Goal: Task Accomplishment & Management: Use online tool/utility

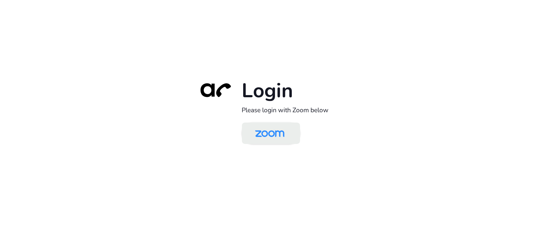
click at [272, 137] on img at bounding box center [270, 134] width 42 height 20
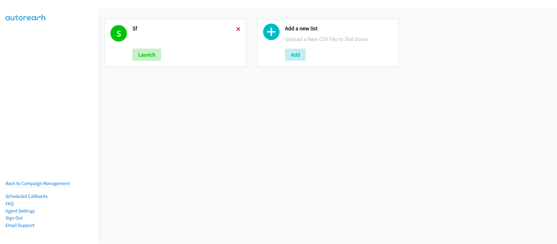
click at [236, 29] on icon at bounding box center [238, 30] width 4 height 4
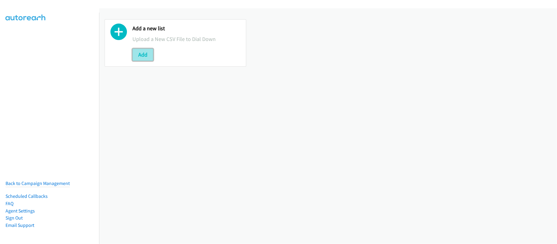
click at [143, 54] on button "Add" at bounding box center [142, 55] width 21 height 12
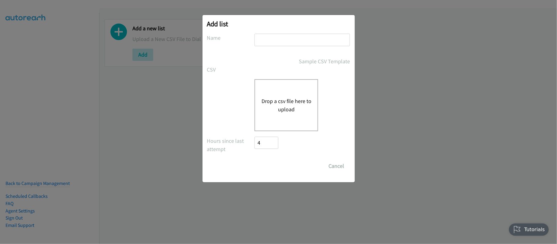
click at [298, 46] on div at bounding box center [301, 43] width 95 height 18
click at [298, 42] on input "text" at bounding box center [301, 40] width 95 height 13
type input "SF"
click at [282, 102] on button "Drop a csv file here to upload" at bounding box center [286, 105] width 50 height 17
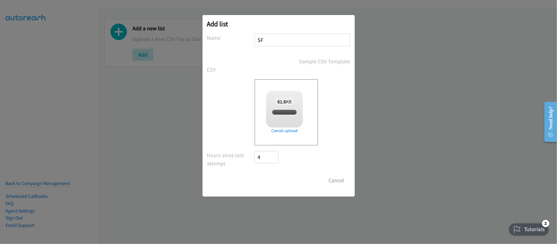
checkbox input "true"
click at [262, 177] on input "Save List" at bounding box center [271, 180] width 32 height 12
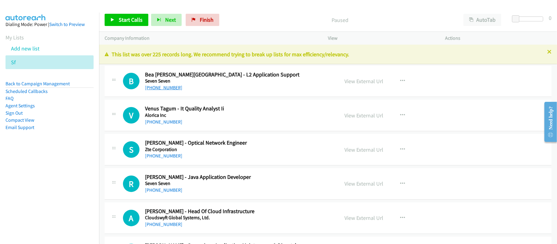
click at [165, 88] on link "+63 905 208 4638" at bounding box center [163, 88] width 37 height 6
click at [173, 87] on link "+63 905 208 4638" at bounding box center [163, 88] width 37 height 6
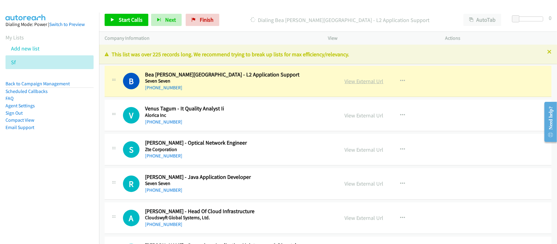
click at [366, 81] on link "View External Url" at bounding box center [364, 81] width 39 height 7
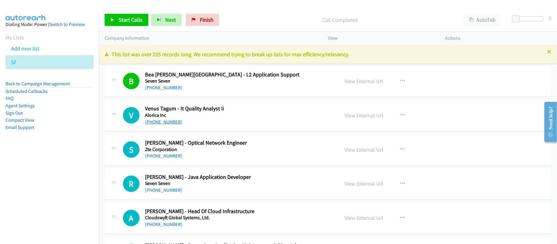
click at [168, 120] on link "+63 905 235 2179" at bounding box center [163, 122] width 37 height 6
click at [168, 154] on link "+63 905 254 1594" at bounding box center [163, 156] width 37 height 6
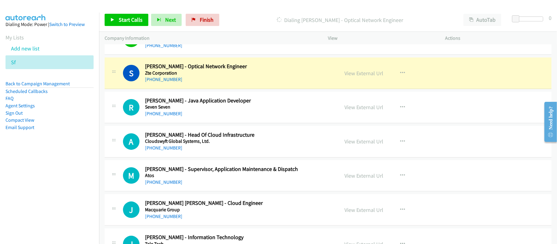
scroll to position [81, 0]
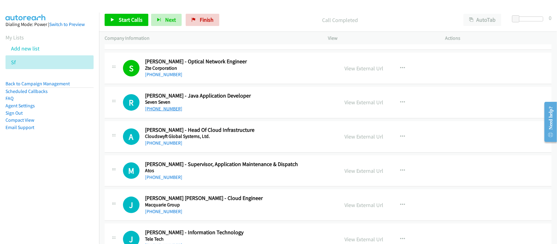
click at [167, 110] on link "+63 905 320 1268" at bounding box center [163, 109] width 37 height 6
drag, startPoint x: 162, startPoint y: 145, endPoint x: 169, endPoint y: 144, distance: 7.4
click at [162, 145] on link "+63 905 374 2094" at bounding box center [163, 143] width 37 height 6
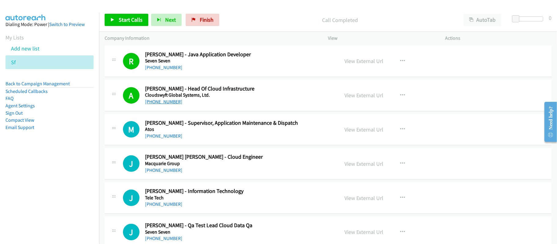
scroll to position [122, 0]
click at [170, 138] on link "+63 905 395 2117" at bounding box center [163, 136] width 37 height 6
drag, startPoint x: 162, startPoint y: 169, endPoint x: 179, endPoint y: 169, distance: 16.8
click at [162, 169] on link "+63 905 398 1033" at bounding box center [163, 171] width 37 height 6
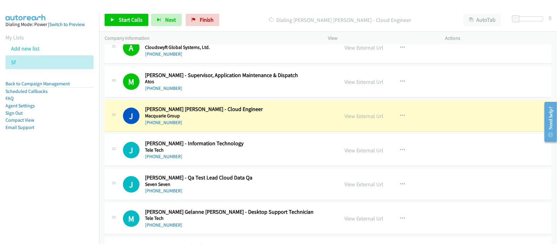
scroll to position [163, 0]
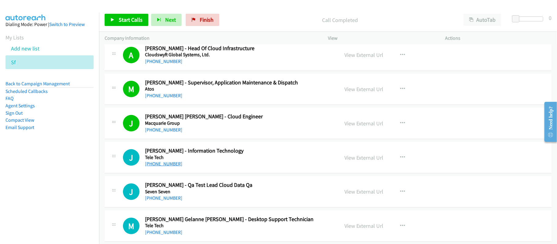
click at [161, 167] on link "+63 905 403 0130" at bounding box center [163, 164] width 37 height 6
click at [162, 196] on link "+63 905 426 7437" at bounding box center [163, 198] width 37 height 6
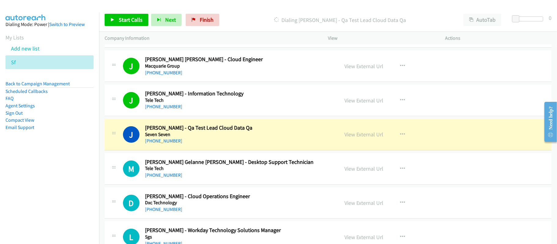
scroll to position [245, 0]
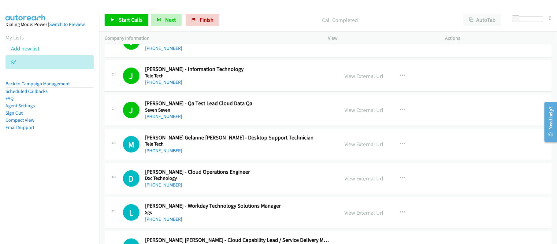
drag, startPoint x: 172, startPoint y: 150, endPoint x: 193, endPoint y: 150, distance: 21.1
click at [172, 150] on link "+63 905 521 1626" at bounding box center [163, 151] width 37 height 6
drag, startPoint x: 157, startPoint y: 185, endPoint x: 224, endPoint y: 184, distance: 67.0
click at [157, 185] on link "+63 905 623 1544" at bounding box center [163, 185] width 37 height 6
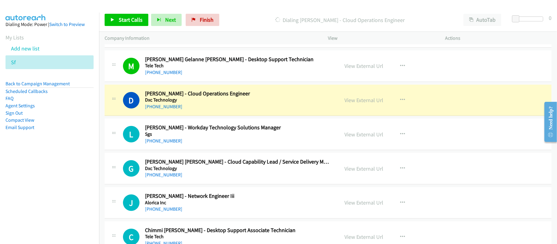
scroll to position [326, 0]
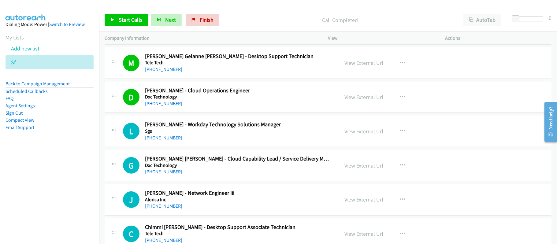
click at [157, 134] on h5 "Sgs" at bounding box center [238, 131] width 186 height 6
click at [158, 136] on link "+63 905 702 8848" at bounding box center [163, 138] width 37 height 6
drag, startPoint x: 155, startPoint y: 170, endPoint x: 191, endPoint y: 168, distance: 36.1
click at [155, 170] on link "+63 905 852 4029" at bounding box center [163, 172] width 37 height 6
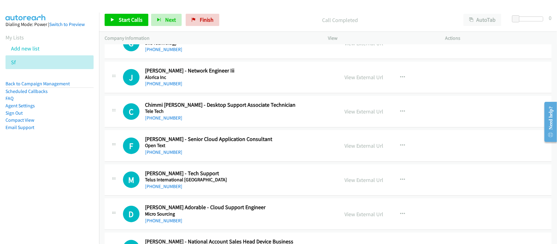
scroll to position [408, 0]
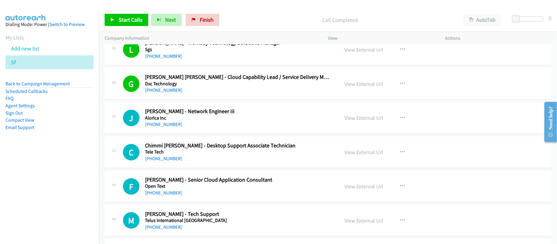
drag, startPoint x: 164, startPoint y: 128, endPoint x: 200, endPoint y: 136, distance: 37.0
click at [164, 127] on link "+63 906 056 6362" at bounding box center [163, 124] width 37 height 6
click at [172, 159] on link "+63 906 059 8509" at bounding box center [163, 159] width 37 height 6
click at [169, 191] on link "+63 906 210 8184" at bounding box center [163, 193] width 37 height 6
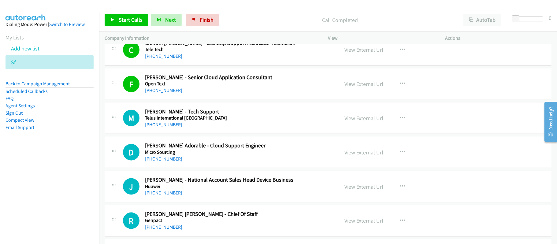
scroll to position [530, 0]
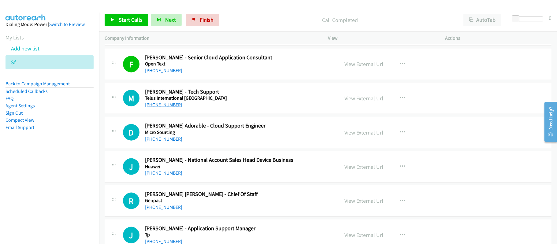
drag, startPoint x: 160, startPoint y: 108, endPoint x: 176, endPoint y: 108, distance: 15.3
click at [160, 108] on link "+63 906 223 2730" at bounding box center [163, 105] width 37 height 6
click at [158, 139] on link "+63 906 277 8428" at bounding box center [163, 139] width 37 height 6
click at [154, 173] on link "+63 906 308 9865" at bounding box center [163, 173] width 37 height 6
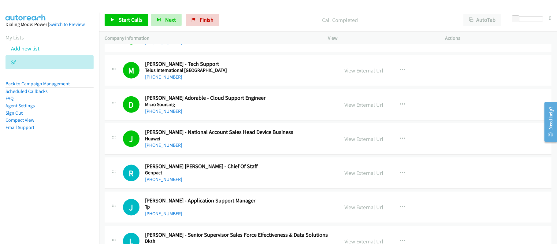
scroll to position [571, 0]
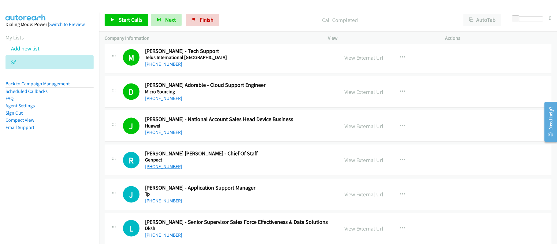
click at [161, 169] on link "+63 906 310 1267" at bounding box center [163, 167] width 37 height 6
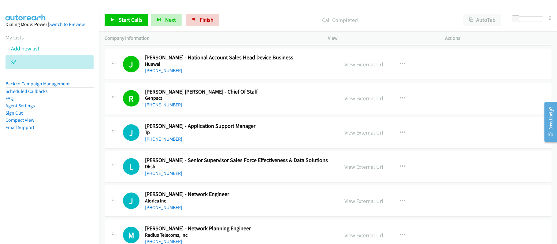
scroll to position [693, 0]
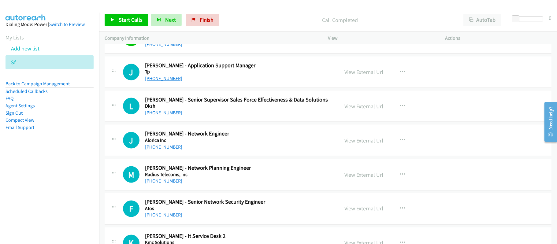
click at [166, 81] on link "+63 906 360 0989" at bounding box center [163, 79] width 37 height 6
drag, startPoint x: 196, startPoint y: 111, endPoint x: 193, endPoint y: 114, distance: 4.8
click at [196, 111] on div "+63 906 366 3725" at bounding box center [238, 112] width 186 height 7
click at [162, 78] on link "+63 906 360 0989" at bounding box center [163, 79] width 37 height 6
click at [165, 115] on link "+63 906 366 3725" at bounding box center [163, 113] width 37 height 6
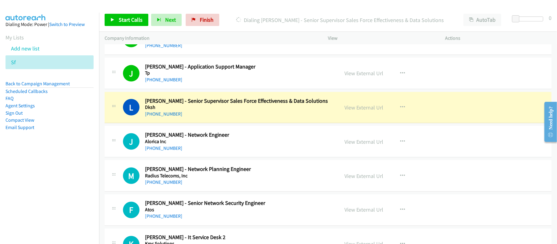
scroll to position [711, 0]
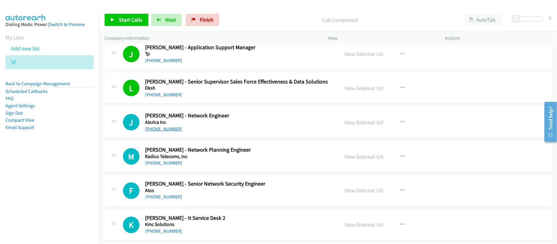
click at [161, 132] on link "+63 906 442 5026" at bounding box center [163, 129] width 37 height 6
click at [165, 131] on link "+63 906 442 5026" at bounding box center [163, 129] width 37 height 6
click at [376, 123] on link "View External Url" at bounding box center [364, 122] width 39 height 7
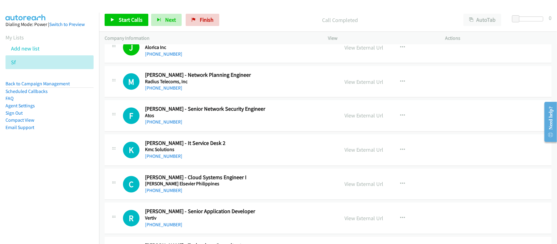
scroll to position [793, 0]
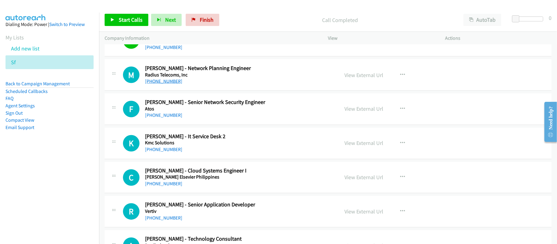
click at [161, 84] on link "+63 906 489 6730" at bounding box center [163, 81] width 37 height 6
click at [172, 115] on link "+63 906 492 9675" at bounding box center [163, 116] width 37 height 6
drag, startPoint x: 170, startPoint y: 153, endPoint x: 177, endPoint y: 152, distance: 7.4
click at [170, 153] on link "+63 906 746 4341" at bounding box center [163, 150] width 37 height 6
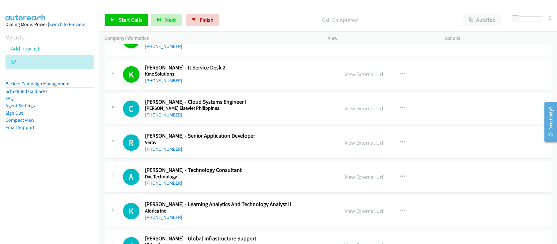
scroll to position [874, 0]
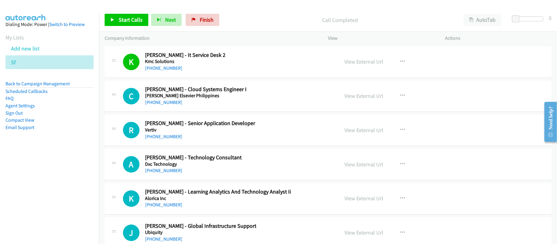
click at [169, 106] on link "+63 906 753 9980" at bounding box center [163, 103] width 37 height 6
click at [171, 140] on link "+63 906 900 1013" at bounding box center [163, 137] width 37 height 6
drag, startPoint x: 167, startPoint y: 175, endPoint x: 177, endPoint y: 174, distance: 9.8
click at [169, 171] on link "+63 906 903 9181" at bounding box center [163, 171] width 37 height 6
click at [221, 168] on h5 "Dxc Technology" at bounding box center [238, 164] width 186 height 6
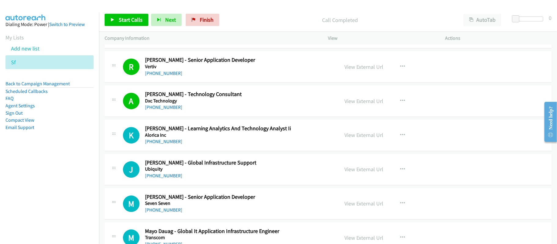
scroll to position [956, 0]
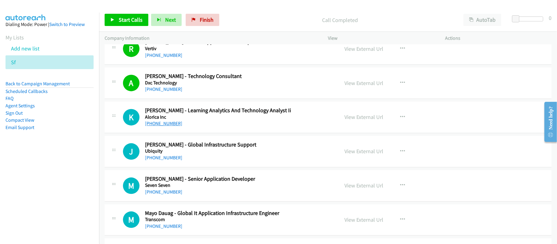
click at [150, 125] on link "+63 907 578 7934" at bounding box center [163, 123] width 37 height 6
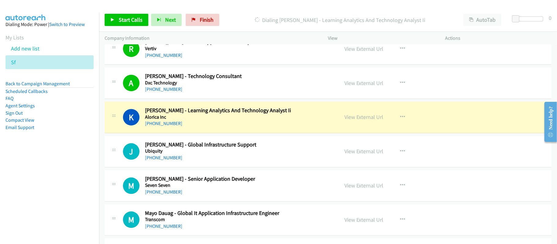
click at [210, 120] on h5 "Alorica Inc" at bounding box center [238, 117] width 186 height 6
click at [350, 120] on link "View External Url" at bounding box center [364, 116] width 39 height 7
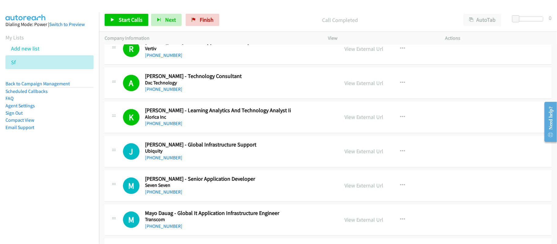
drag, startPoint x: 176, startPoint y: 161, endPoint x: 377, endPoint y: 207, distance: 205.9
click at [176, 161] on link "+63 907 824 1488" at bounding box center [163, 158] width 37 height 6
click at [160, 195] on link "+63 907 895 4938" at bounding box center [163, 192] width 37 height 6
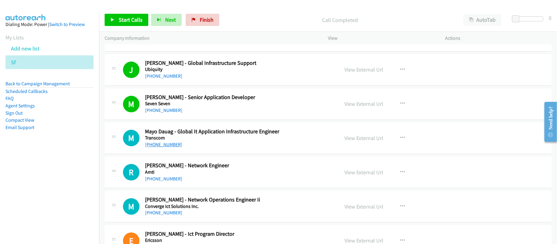
click at [171, 147] on link "+63 908 166 4349" at bounding box center [163, 145] width 37 height 6
drag, startPoint x: 172, startPoint y: 183, endPoint x: 194, endPoint y: 184, distance: 21.8
click at [168, 179] on link "+63 908 224 9520" at bounding box center [163, 179] width 37 height 6
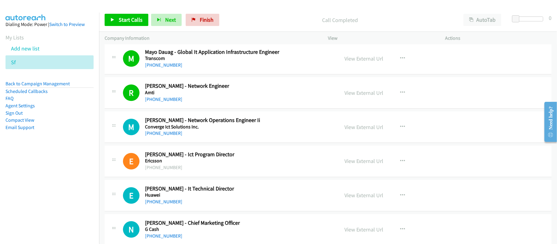
scroll to position [1119, 0]
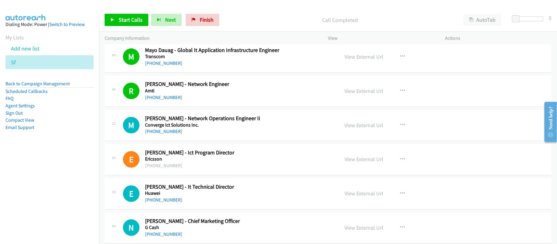
drag, startPoint x: 166, startPoint y: 133, endPoint x: 235, endPoint y: 136, distance: 69.5
click at [166, 133] on link "+63 908 472 3567" at bounding box center [163, 131] width 37 height 6
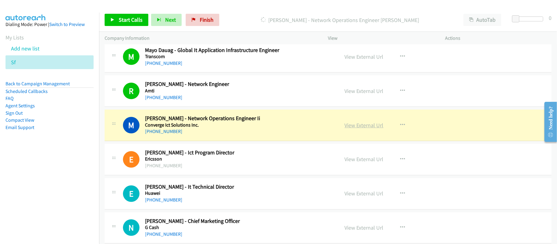
click at [358, 129] on link "View External Url" at bounding box center [364, 125] width 39 height 7
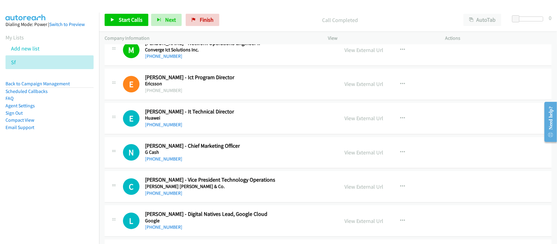
scroll to position [1200, 0]
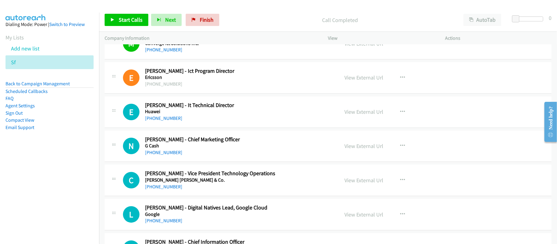
click at [169, 118] on div "+63 908 842 2506" at bounding box center [238, 118] width 186 height 7
click at [173, 120] on link "+63 908 842 2506" at bounding box center [163, 118] width 37 height 6
drag, startPoint x: 163, startPoint y: 154, endPoint x: 167, endPoint y: 153, distance: 3.8
click at [163, 154] on link "+63 908 880 5625" at bounding box center [163, 153] width 37 height 6
drag, startPoint x: 161, startPoint y: 190, endPoint x: 165, endPoint y: 189, distance: 3.7
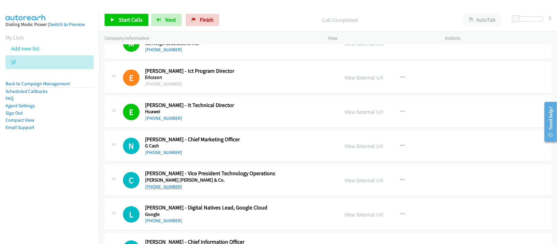
click at [161, 190] on link "+63 908 890 9801" at bounding box center [163, 187] width 37 height 6
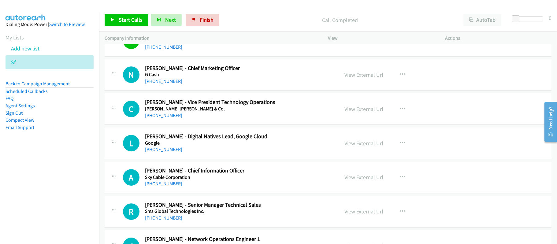
scroll to position [1282, 0]
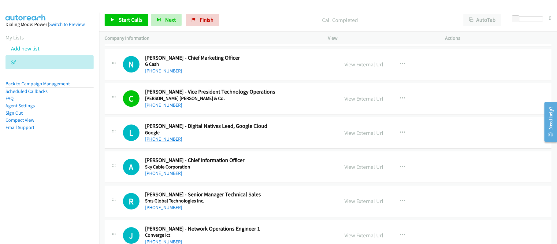
click at [166, 142] on link "+63 908 891 1176" at bounding box center [163, 139] width 37 height 6
click at [172, 176] on link "+63 908 894 5198" at bounding box center [163, 173] width 37 height 6
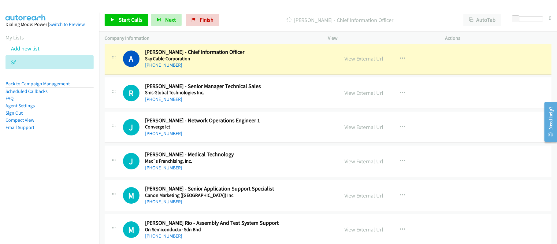
scroll to position [1404, 0]
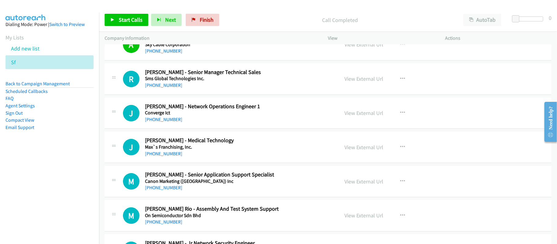
click at [172, 88] on link "+63 908 895 8340" at bounding box center [163, 85] width 37 height 6
drag, startPoint x: 174, startPoint y: 120, endPoint x: 191, endPoint y: 117, distance: 17.9
click at [174, 120] on link "+63 909 456 0951" at bounding box center [163, 120] width 37 height 6
drag, startPoint x: 167, startPoint y: 157, endPoint x: 173, endPoint y: 157, distance: 6.1
click at [167, 157] on link "+63 909 599 4777" at bounding box center [163, 154] width 37 height 6
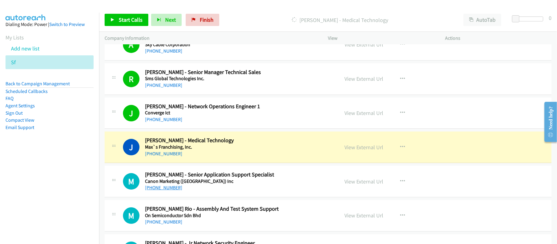
click at [168, 191] on link "+63 909 956 0065" at bounding box center [163, 188] width 37 height 6
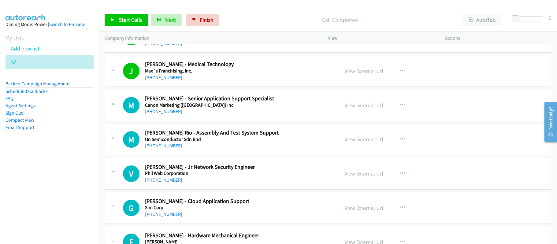
scroll to position [1486, 0]
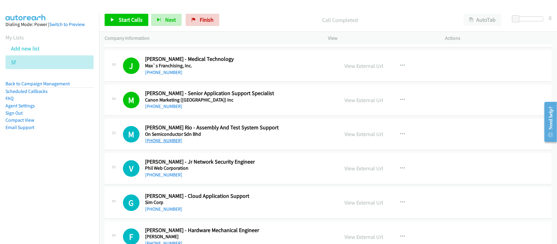
click at [161, 143] on link "+63 910 168 6741" at bounding box center [163, 141] width 37 height 6
click at [171, 177] on link "+63 912 081 1280" at bounding box center [163, 175] width 37 height 6
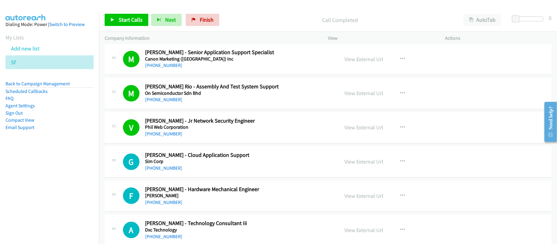
drag, startPoint x: 173, startPoint y: 172, endPoint x: 199, endPoint y: 174, distance: 26.4
click at [173, 171] on link "+63 912 111 1111" at bounding box center [163, 168] width 37 height 6
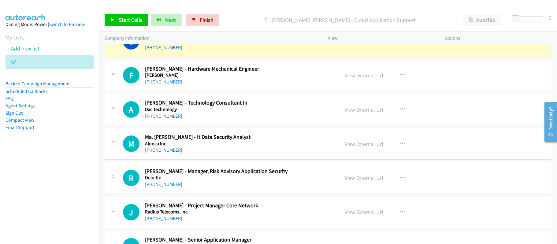
scroll to position [1649, 0]
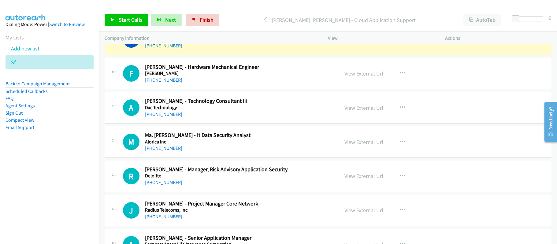
click at [155, 83] on link "+63 915 163 9093" at bounding box center [163, 80] width 37 height 6
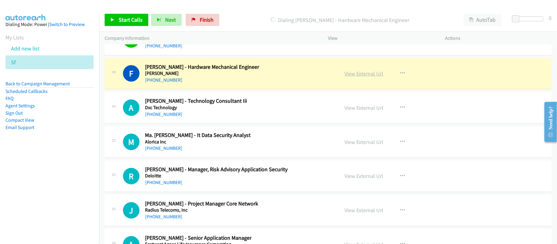
click at [354, 77] on link "View External Url" at bounding box center [364, 73] width 39 height 7
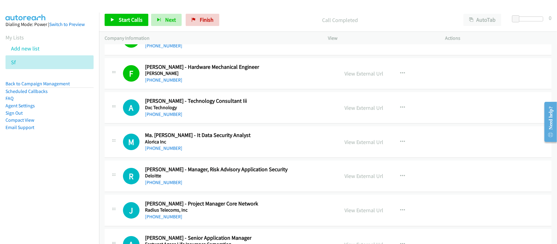
click at [211, 84] on div "+63 915 163 9093" at bounding box center [238, 79] width 186 height 7
click at [165, 117] on link "+63 915 185 4619" at bounding box center [163, 114] width 37 height 6
click at [175, 151] on link "+63 915 240 0909" at bounding box center [163, 148] width 37 height 6
click at [173, 185] on link "+63 915 278 5130" at bounding box center [163, 183] width 37 height 6
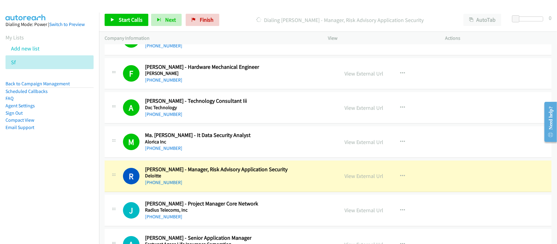
scroll to position [1690, 0]
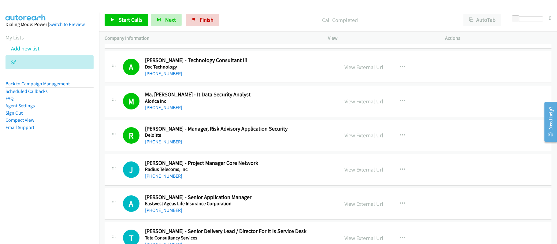
drag, startPoint x: 174, startPoint y: 180, endPoint x: 201, endPoint y: 185, distance: 27.3
click at [174, 179] on link "+63 915 297 4018" at bounding box center [163, 176] width 37 height 6
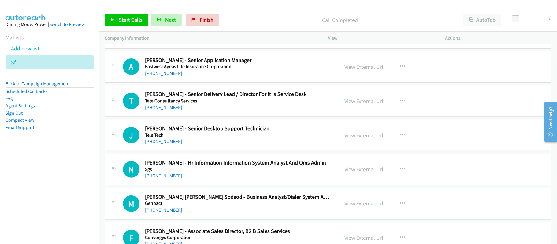
scroll to position [1812, 0]
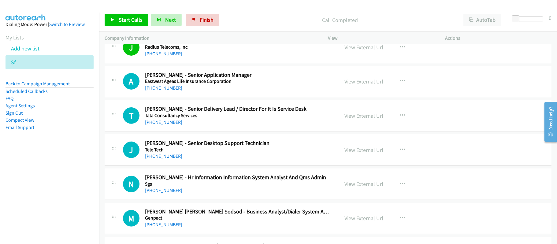
click at [173, 91] on link "+63 915 338 1108" at bounding box center [163, 88] width 37 height 6
click at [156, 125] on link "+63 915 347 9327" at bounding box center [163, 122] width 37 height 6
drag, startPoint x: 166, startPoint y: 160, endPoint x: 216, endPoint y: 160, distance: 49.2
click at [166, 159] on link "+63 915 390 4063" at bounding box center [163, 156] width 37 height 6
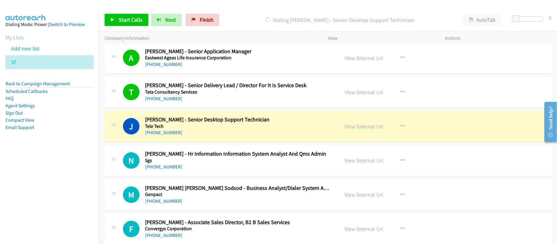
scroll to position [1894, 0]
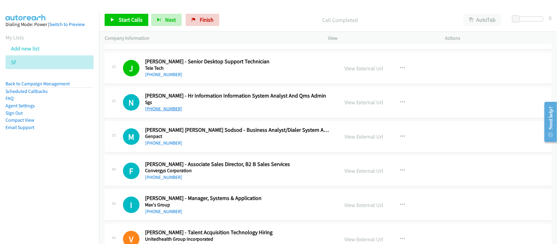
click at [171, 112] on link "+63 915 612 1375" at bounding box center [163, 109] width 37 height 6
drag, startPoint x: 164, startPoint y: 147, endPoint x: 174, endPoint y: 147, distance: 9.8
click at [164, 146] on link "+63 915 637 9518" at bounding box center [163, 143] width 37 height 6
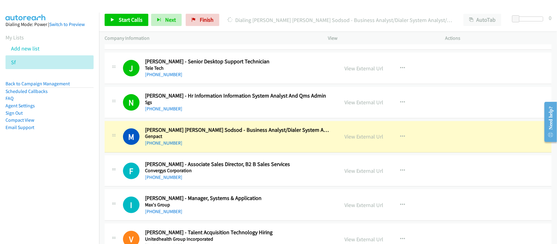
click at [197, 147] on div "+63 915 637 9518" at bounding box center [238, 142] width 186 height 7
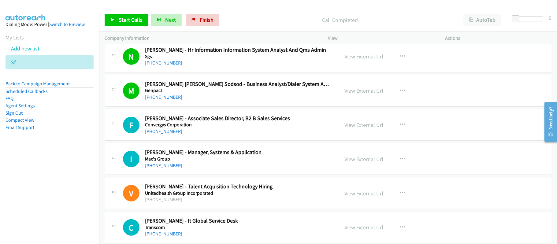
scroll to position [1934, 0]
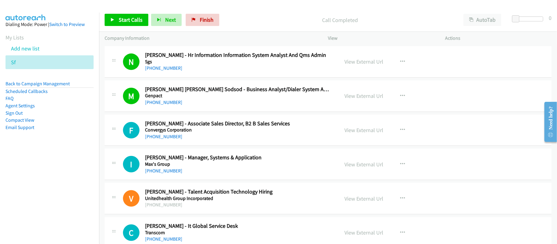
drag, startPoint x: 161, startPoint y: 143, endPoint x: 200, endPoint y: 143, distance: 39.1
click at [161, 139] on link "+63 915 712 2169" at bounding box center [163, 137] width 37 height 6
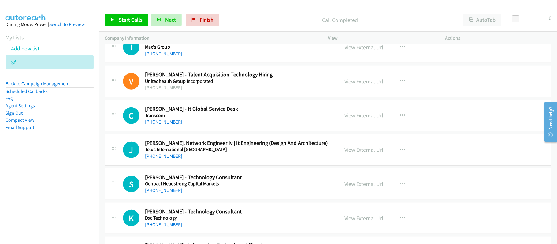
scroll to position [2057, 0]
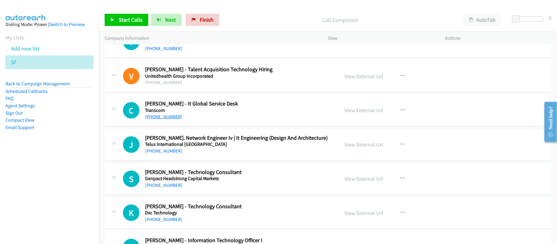
click at [165, 120] on link "+63 915 814 8675" at bounding box center [163, 117] width 37 height 6
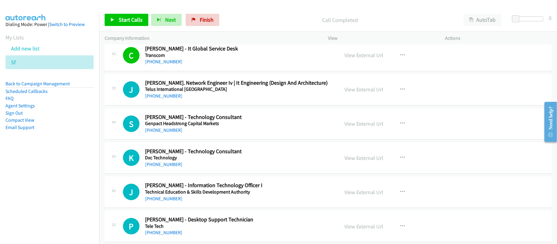
scroll to position [2097, 0]
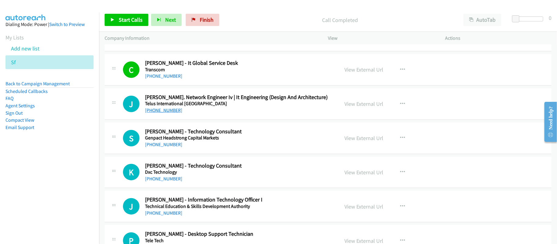
click at [171, 113] on link "+63 915 823 5759" at bounding box center [163, 110] width 37 height 6
drag, startPoint x: 175, startPoint y: 152, endPoint x: 248, endPoint y: 163, distance: 73.9
click at [175, 147] on link "+63 915 862 2553" at bounding box center [163, 145] width 37 height 6
click at [152, 182] on link "+63 915 914 7900" at bounding box center [163, 179] width 37 height 6
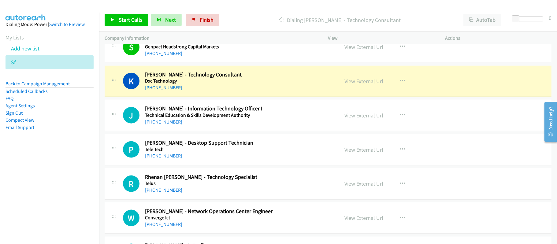
scroll to position [2220, 0]
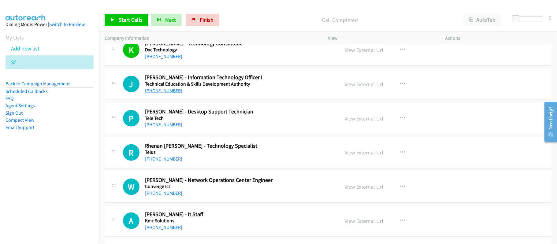
click at [173, 94] on link "+63 916 259 6161" at bounding box center [163, 91] width 37 height 6
drag, startPoint x: 160, startPoint y: 130, endPoint x: 233, endPoint y: 141, distance: 73.4
click at [160, 128] on link "+63 916 297 9249" at bounding box center [163, 125] width 37 height 6
click at [165, 162] on link "+63 916 317 7901" at bounding box center [163, 159] width 37 height 6
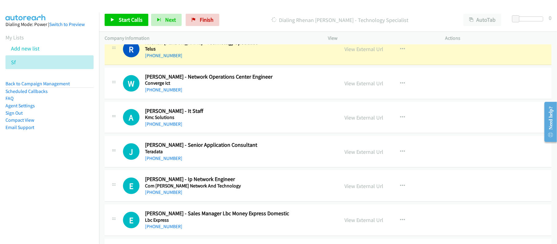
scroll to position [2342, 0]
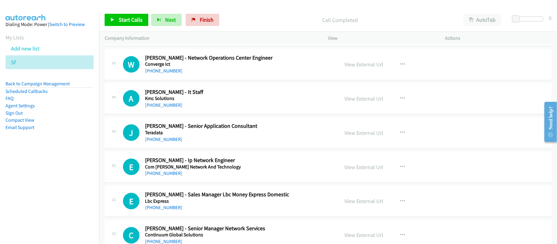
drag, startPoint x: 166, startPoint y: 78, endPoint x: 174, endPoint y: 81, distance: 9.2
click at [166, 74] on link "+63 916 330 9643" at bounding box center [163, 71] width 37 height 6
click at [169, 108] on link "+63 916 345 2292" at bounding box center [163, 105] width 37 height 6
click at [162, 142] on link "+63 916 387 4803" at bounding box center [163, 139] width 37 height 6
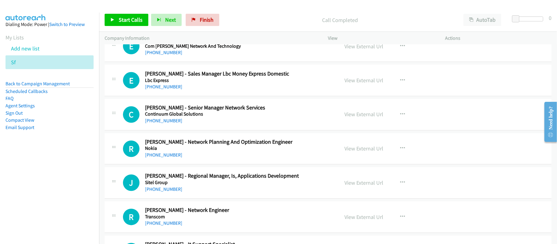
scroll to position [2423, 0]
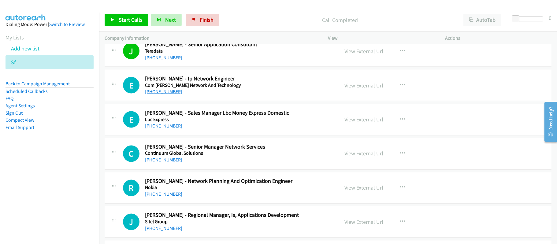
drag, startPoint x: 169, startPoint y: 97, endPoint x: 178, endPoint y: 97, distance: 8.9
click at [169, 94] on link "+63 916 389 8228" at bounding box center [163, 92] width 37 height 6
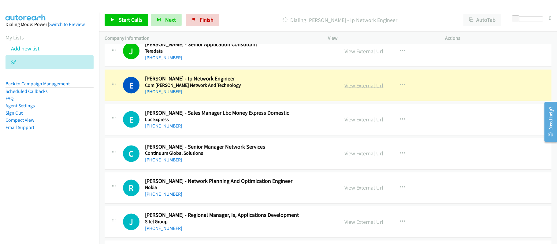
click at [353, 88] on link "View External Url" at bounding box center [364, 85] width 39 height 7
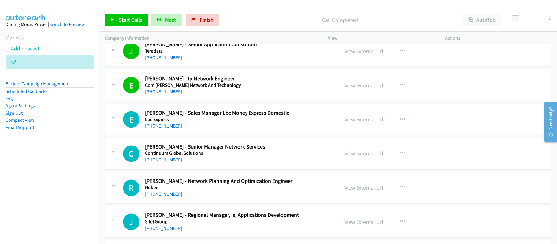
click at [169, 129] on link "+63 916 414 3029" at bounding box center [163, 126] width 37 height 6
click at [170, 163] on link "+63 916 425 9365" at bounding box center [163, 160] width 37 height 6
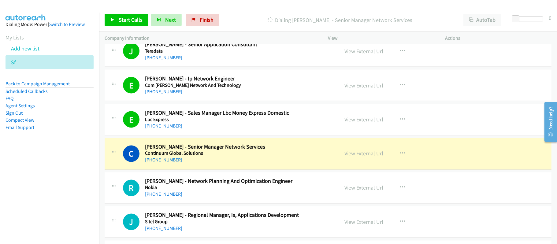
scroll to position [2505, 0]
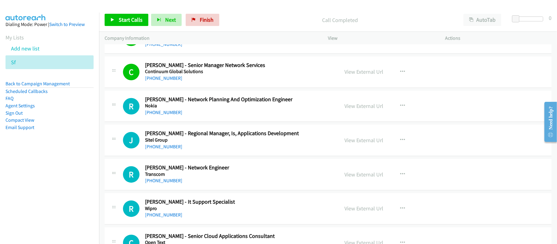
click at [178, 116] on link "+63 916 436 2925" at bounding box center [163, 113] width 37 height 6
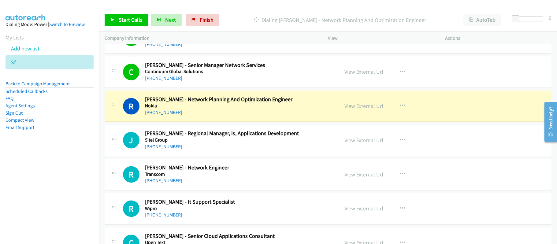
click at [242, 117] on div "+63 916 436 2925" at bounding box center [238, 112] width 186 height 7
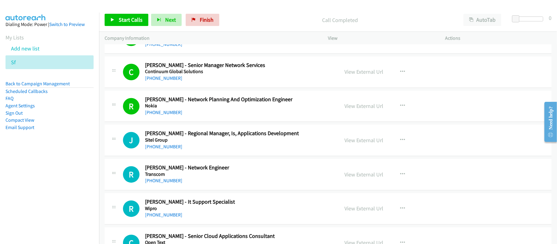
click at [345, 110] on div "View External Url" at bounding box center [364, 106] width 39 height 8
click at [352, 110] on link "View External Url" at bounding box center [364, 106] width 39 height 7
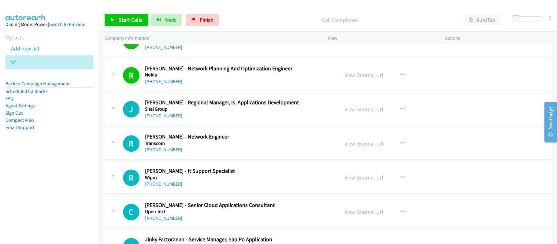
scroll to position [2586, 0]
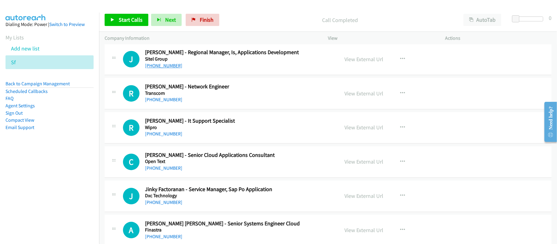
click at [176, 68] on link "+63 916 454 7886" at bounding box center [163, 66] width 37 height 6
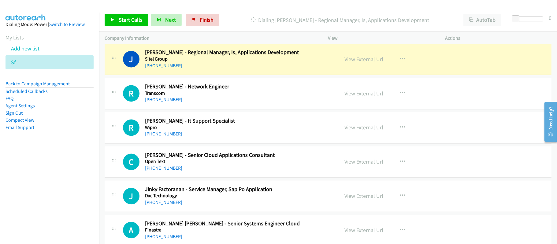
drag, startPoint x: 243, startPoint y: 66, endPoint x: 250, endPoint y: 79, distance: 14.5
click at [243, 62] on h5 "Sitel Group" at bounding box center [238, 59] width 186 height 6
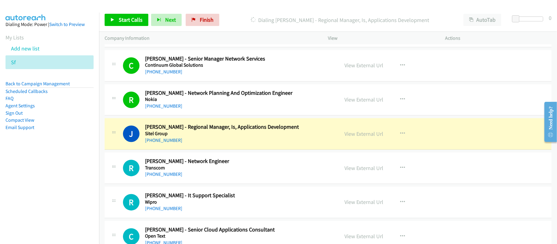
scroll to position [2505, 0]
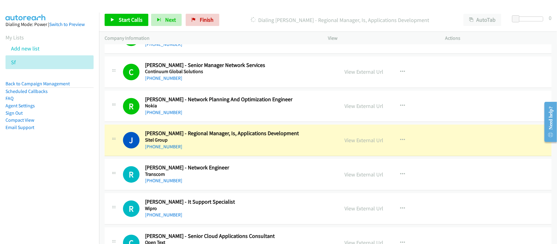
click at [197, 143] on h5 "Sitel Group" at bounding box center [238, 140] width 186 height 6
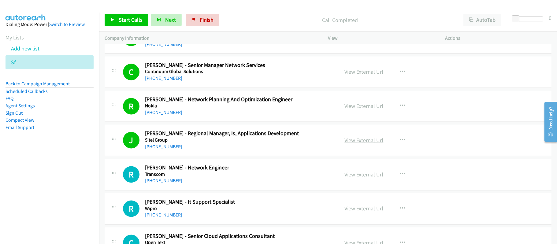
click at [355, 144] on link "View External Url" at bounding box center [364, 140] width 39 height 7
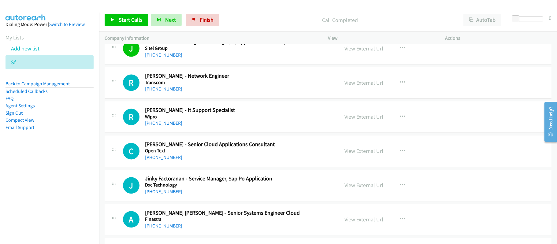
scroll to position [2627, 0]
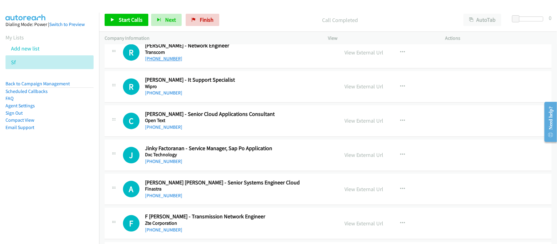
click at [165, 61] on link "+63 916 455 5626" at bounding box center [163, 59] width 37 height 6
drag, startPoint x: 167, startPoint y: 97, endPoint x: 170, endPoint y: 98, distance: 3.4
click at [167, 96] on link "+63 916 473 5114" at bounding box center [163, 93] width 37 height 6
drag, startPoint x: 169, startPoint y: 132, endPoint x: 185, endPoint y: 135, distance: 15.5
click at [169, 130] on link "+63 916 496 4295" at bounding box center [163, 127] width 37 height 6
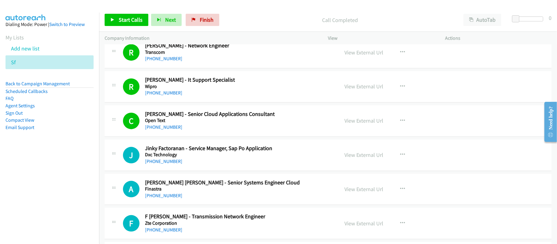
click at [193, 165] on div "+63 916 499 8353" at bounding box center [238, 161] width 186 height 7
click at [165, 164] on link "+63 916 499 8353" at bounding box center [163, 161] width 37 height 6
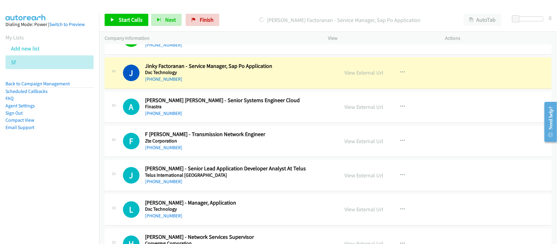
scroll to position [2709, 0]
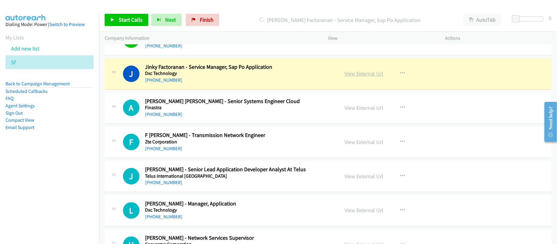
click at [370, 77] on link "View External Url" at bounding box center [364, 73] width 39 height 7
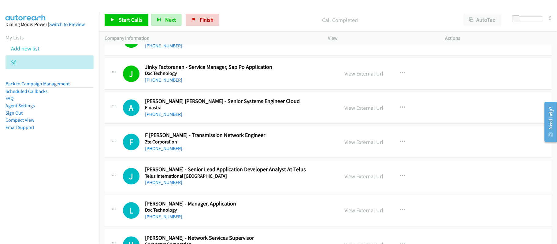
click at [205, 152] on div "+63 916 577 9021" at bounding box center [238, 148] width 186 height 7
drag, startPoint x: 160, startPoint y: 157, endPoint x: 205, endPoint y: 157, distance: 44.6
click at [167, 117] on link "+63 916 518 9000" at bounding box center [163, 114] width 37 height 6
drag, startPoint x: 165, startPoint y: 157, endPoint x: 205, endPoint y: 161, distance: 39.8
click at [165, 151] on link "+63 916 577 9021" at bounding box center [163, 149] width 37 height 6
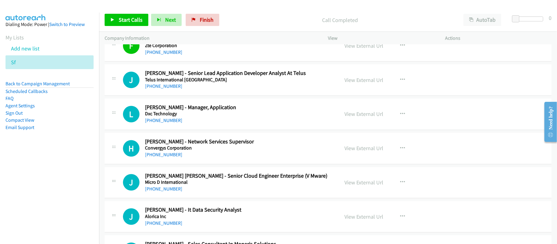
scroll to position [2790, 0]
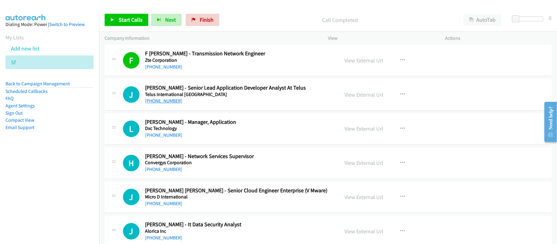
click at [163, 104] on link "+63 916 578 4820" at bounding box center [163, 101] width 37 height 6
click at [163, 139] on div "+63 916 593 8035" at bounding box center [238, 134] width 186 height 7
click at [162, 138] on link "+63 916 593 8035" at bounding box center [163, 135] width 37 height 6
click at [165, 172] on link "+63 916 601 3727" at bounding box center [163, 169] width 37 height 6
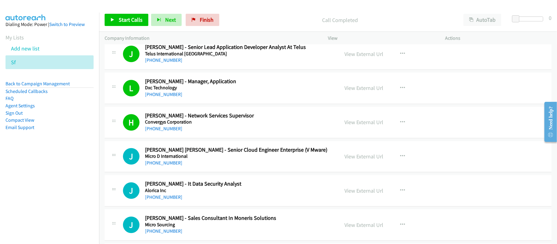
scroll to position [2913, 0]
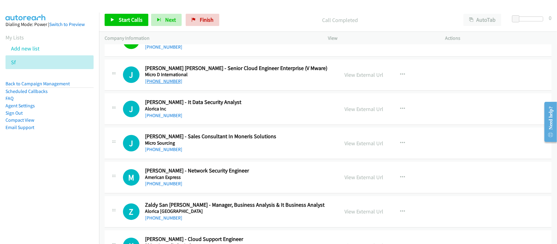
click at [167, 84] on link "+63 916 615 0538" at bounding box center [163, 81] width 37 height 6
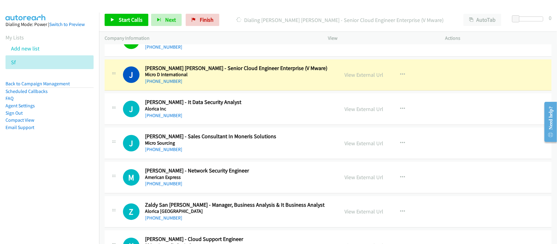
click at [239, 85] on div "+63 916 615 0538" at bounding box center [238, 81] width 186 height 7
click at [228, 78] on h5 "Micro D International" at bounding box center [238, 75] width 186 height 6
click at [371, 78] on link "View External Url" at bounding box center [364, 74] width 39 height 7
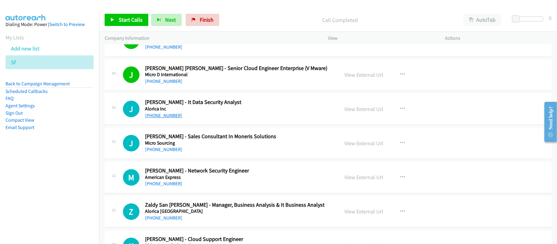
click at [169, 118] on link "+63 916 616 0418" at bounding box center [163, 116] width 37 height 6
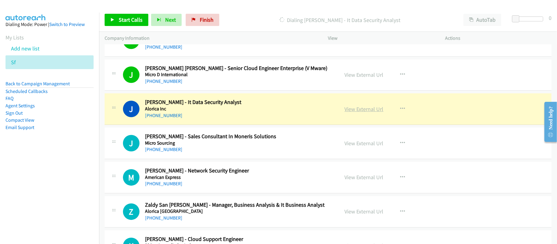
click at [358, 113] on link "View External Url" at bounding box center [364, 109] width 39 height 7
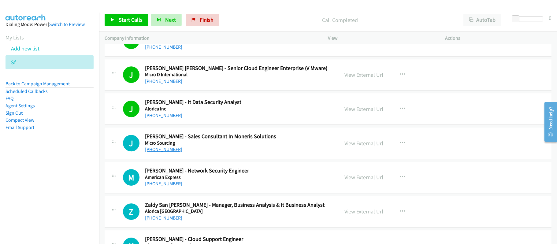
click at [161, 152] on link "+63 916 657 8833" at bounding box center [163, 149] width 37 height 6
click at [167, 187] on link "+63 916 688 6321" at bounding box center [163, 184] width 37 height 6
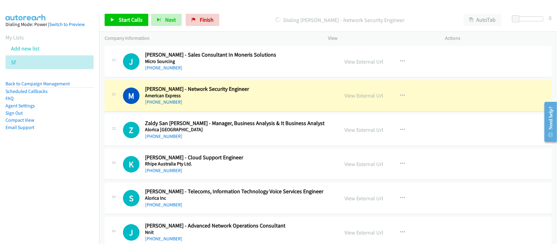
click at [249, 106] on div "+63 916 688 6321" at bounding box center [238, 101] width 186 height 7
click at [361, 99] on link "View External Url" at bounding box center [364, 95] width 39 height 7
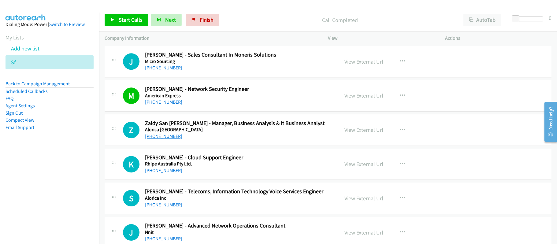
click at [168, 139] on link "+63 916 700 8337" at bounding box center [163, 136] width 37 height 6
click at [232, 140] on div "+63 916 700 8337" at bounding box center [238, 136] width 186 height 7
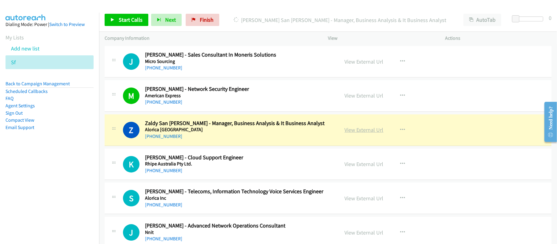
click at [366, 133] on link "View External Url" at bounding box center [364, 129] width 39 height 7
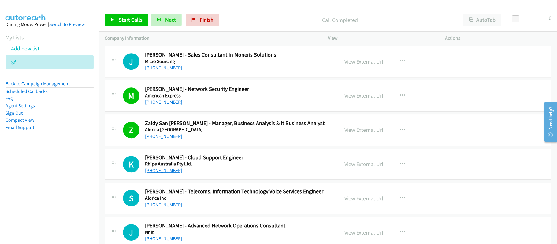
click at [178, 173] on link "+63 916 741 8164" at bounding box center [163, 171] width 37 height 6
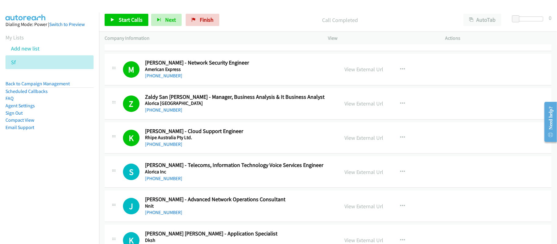
scroll to position [3035, 0]
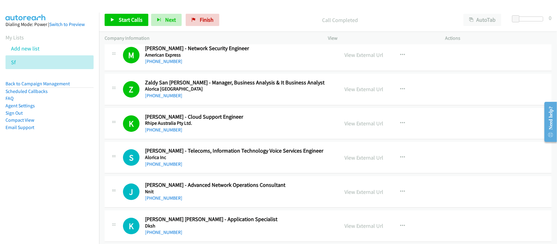
click at [208, 168] on div "+63 916 787 0201" at bounding box center [238, 164] width 186 height 7
click at [165, 167] on link "+63 916 787 0201" at bounding box center [163, 164] width 37 height 6
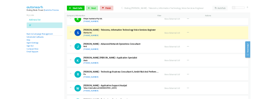
scroll to position [3117, 0]
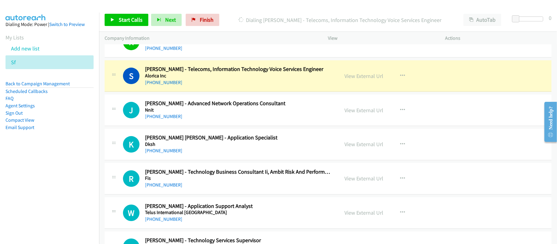
drag, startPoint x: 229, startPoint y: 89, endPoint x: 265, endPoint y: 88, distance: 36.1
click at [229, 86] on div "+63 916 787 0201" at bounding box center [238, 82] width 186 height 7
click at [352, 80] on link "View External Url" at bounding box center [364, 75] width 39 height 7
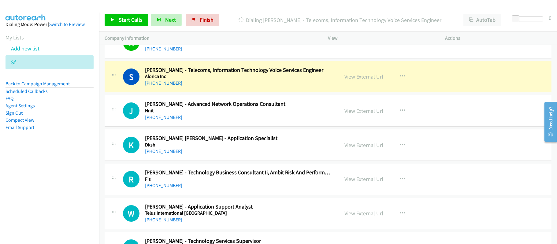
click at [365, 80] on link "View External Url" at bounding box center [364, 76] width 39 height 7
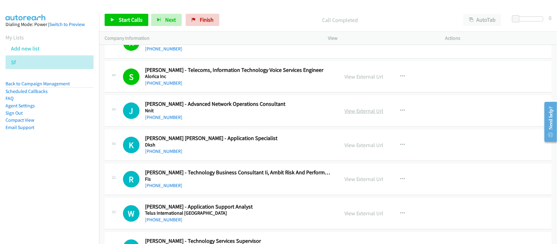
click at [355, 114] on link "View External Url" at bounding box center [364, 110] width 39 height 7
click at [244, 121] on div "+63 916 824 2700" at bounding box center [238, 117] width 186 height 7
click at [366, 114] on link "View External Url" at bounding box center [364, 110] width 39 height 7
click at [158, 120] on link "+63 916 824 2700" at bounding box center [163, 117] width 37 height 6
click at [218, 155] on div "+63 916 830 0678" at bounding box center [238, 151] width 186 height 7
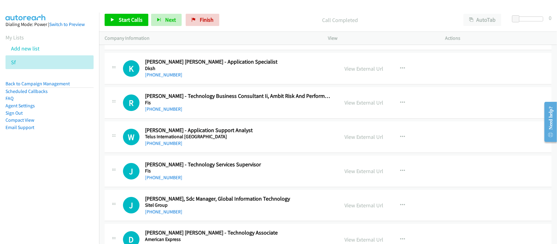
scroll to position [3198, 0]
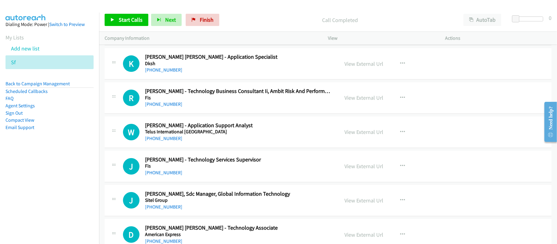
click at [204, 74] on div "+63 916 830 0678" at bounding box center [238, 69] width 186 height 7
click at [164, 73] on link "+63 916 830 0678" at bounding box center [163, 70] width 37 height 6
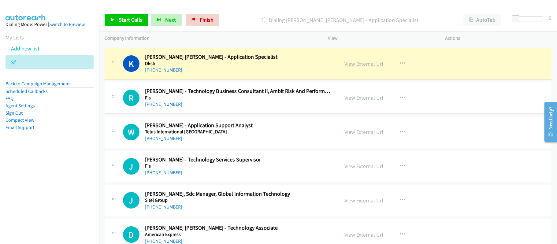
click at [370, 67] on link "View External Url" at bounding box center [364, 63] width 39 height 7
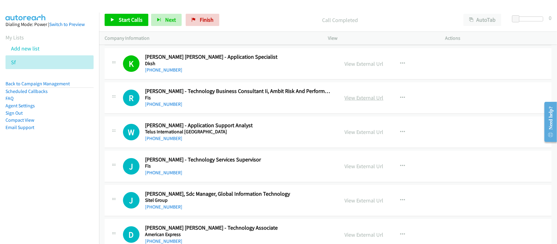
click at [366, 101] on link "View External Url" at bounding box center [364, 97] width 39 height 7
click at [226, 142] on div "+63 917 102 3972" at bounding box center [238, 138] width 186 height 7
click at [370, 135] on link "View External Url" at bounding box center [364, 131] width 39 height 7
click at [223, 135] on h5 "Telus International Philippines" at bounding box center [238, 132] width 186 height 6
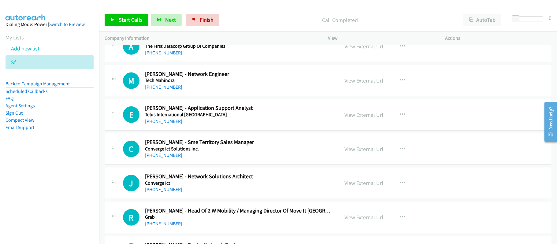
scroll to position [3687, 0]
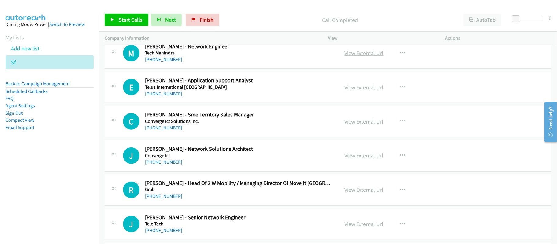
click at [355, 57] on link "View External Url" at bounding box center [364, 53] width 39 height 7
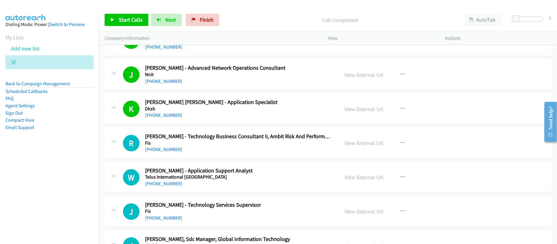
scroll to position [3198, 0]
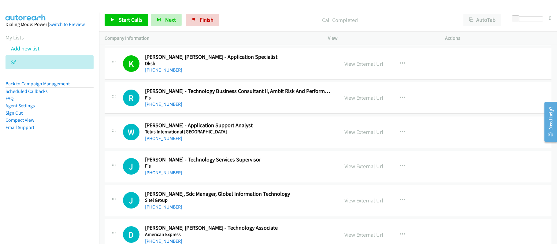
drag, startPoint x: 204, startPoint y: 106, endPoint x: 207, endPoint y: 105, distance: 3.1
click at [204, 101] on h5 "Fis" at bounding box center [238, 98] width 186 height 6
click at [367, 101] on link "View External Url" at bounding box center [364, 97] width 39 height 7
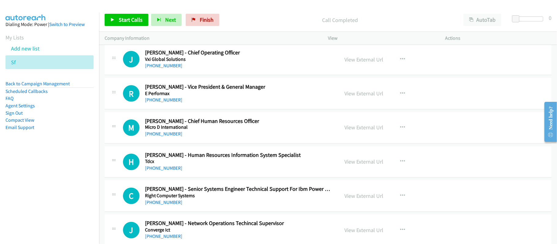
scroll to position [10427, 0]
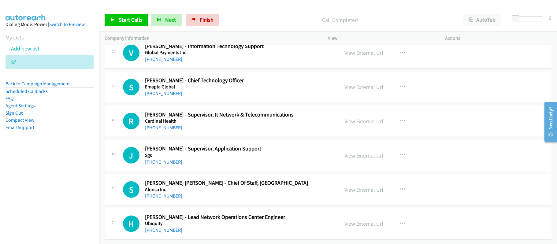
click at [364, 152] on link "View External Url" at bounding box center [364, 155] width 39 height 7
click at [370, 220] on link "View External Url" at bounding box center [364, 223] width 39 height 7
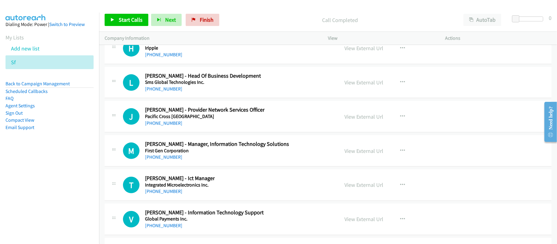
scroll to position [10182, 0]
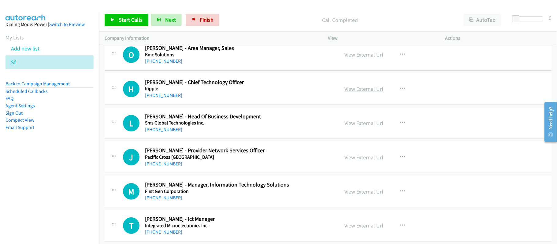
click at [363, 92] on link "View External Url" at bounding box center [364, 88] width 39 height 7
click at [364, 127] on link "View External Url" at bounding box center [364, 123] width 39 height 7
click at [357, 161] on link "View External Url" at bounding box center [364, 157] width 39 height 7
click at [355, 127] on link "View External Url" at bounding box center [364, 123] width 39 height 7
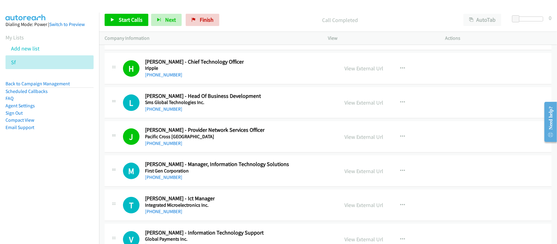
scroll to position [10223, 0]
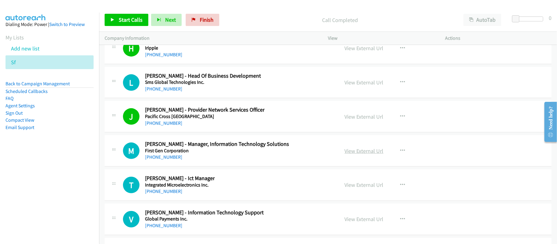
click at [346, 154] on link "View External Url" at bounding box center [364, 150] width 39 height 7
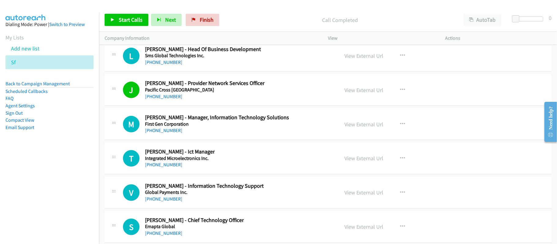
scroll to position [10264, 0]
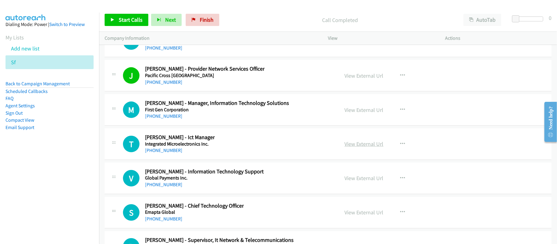
click at [366, 147] on link "View External Url" at bounding box center [364, 143] width 39 height 7
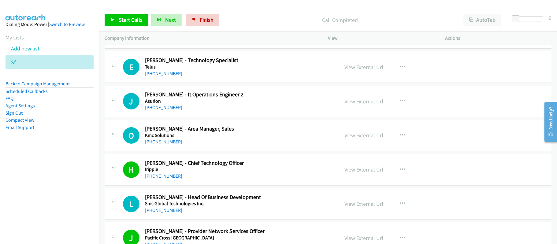
scroll to position [10101, 0]
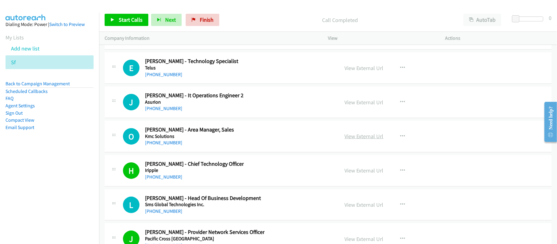
click at [348, 140] on link "View External Url" at bounding box center [364, 136] width 39 height 7
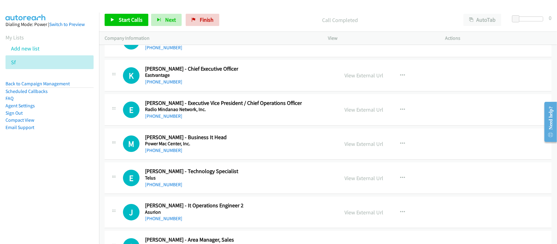
scroll to position [9978, 0]
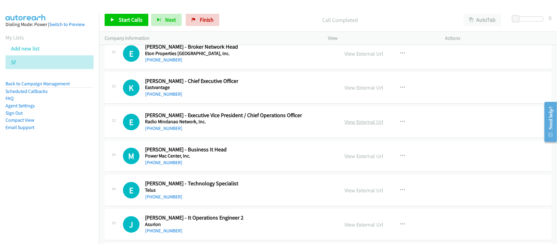
click at [359, 125] on link "View External Url" at bounding box center [364, 121] width 39 height 7
click at [364, 91] on link "View External Url" at bounding box center [364, 87] width 39 height 7
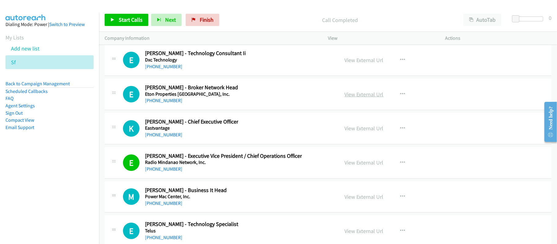
click at [370, 98] on link "View External Url" at bounding box center [364, 94] width 39 height 7
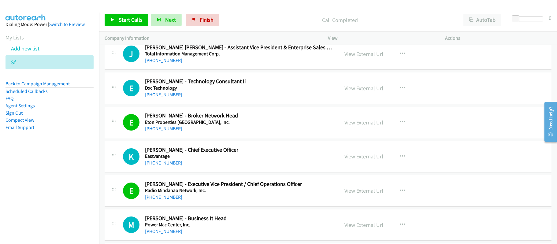
scroll to position [9897, 0]
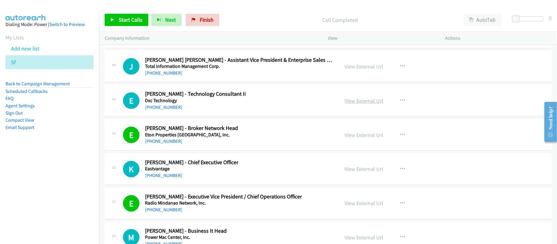
click at [356, 104] on link "View External Url" at bounding box center [364, 100] width 39 height 7
click at [360, 70] on link "View External Url" at bounding box center [364, 66] width 39 height 7
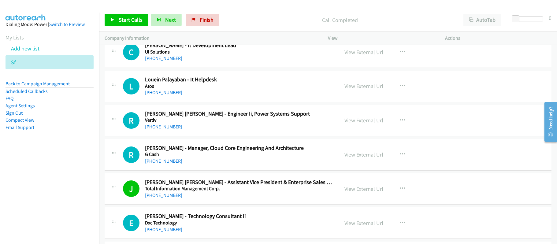
scroll to position [9734, 0]
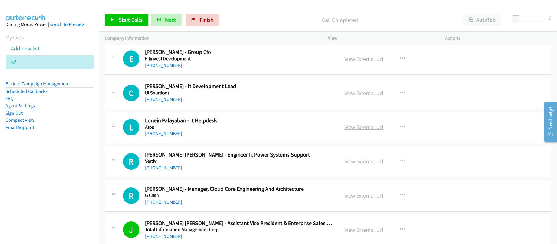
click at [351, 131] on link "View External Url" at bounding box center [364, 127] width 39 height 7
click at [374, 97] on link "View External Url" at bounding box center [364, 93] width 39 height 7
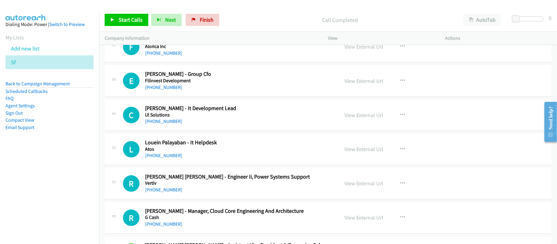
scroll to position [9693, 0]
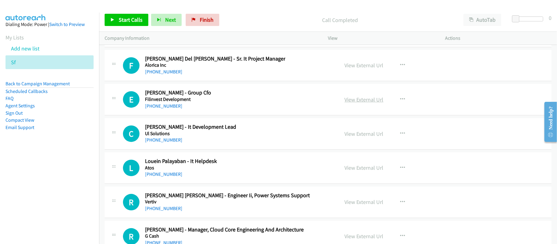
click at [371, 103] on link "View External Url" at bounding box center [364, 99] width 39 height 7
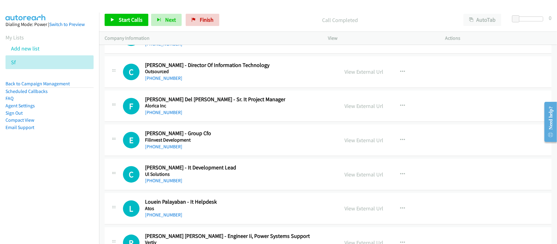
scroll to position [9611, 0]
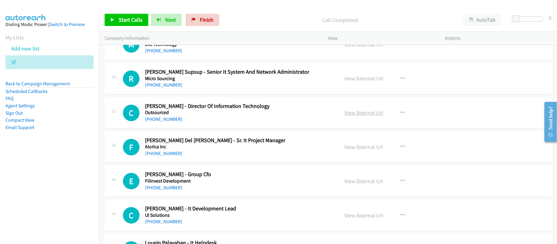
click at [363, 116] on link "View External Url" at bounding box center [364, 112] width 39 height 7
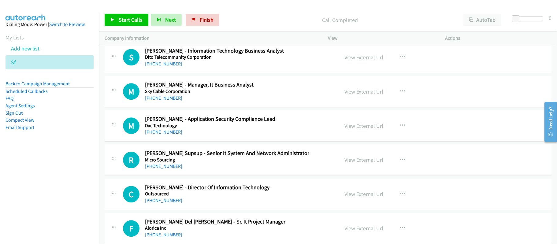
scroll to position [9489, 0]
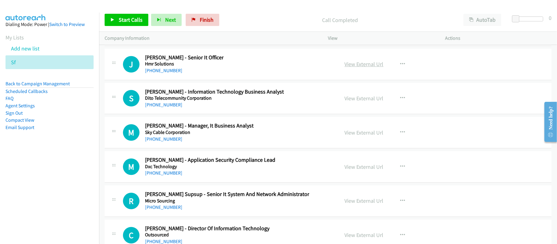
click at [357, 68] on link "View External Url" at bounding box center [364, 64] width 39 height 7
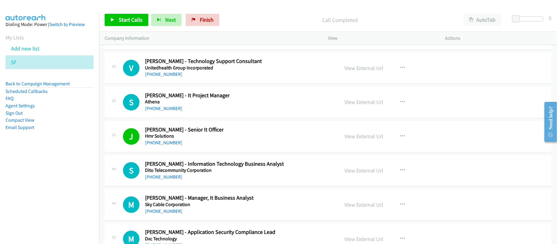
scroll to position [9408, 0]
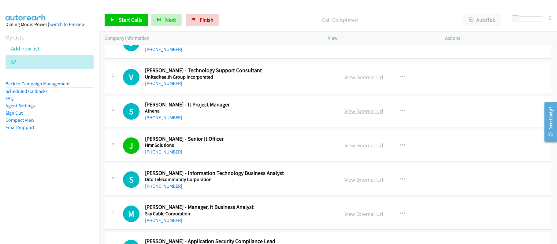
click at [363, 115] on link "View External Url" at bounding box center [364, 111] width 39 height 7
click at [355, 81] on link "View External Url" at bounding box center [364, 77] width 39 height 7
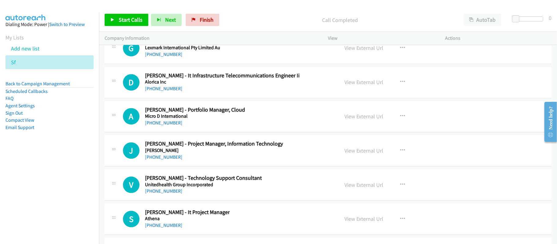
scroll to position [9285, 0]
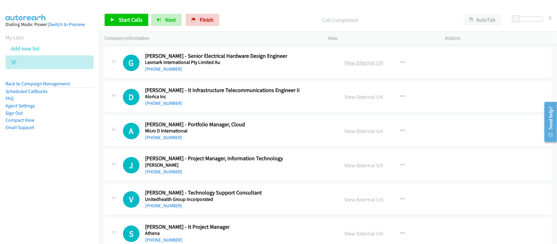
click at [367, 66] on link "View External Url" at bounding box center [364, 62] width 39 height 7
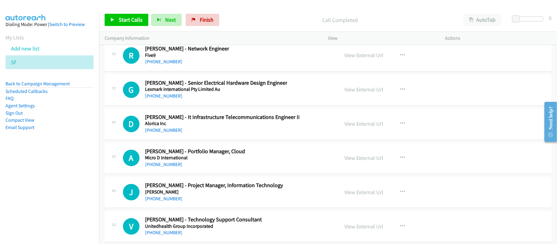
scroll to position [9244, 0]
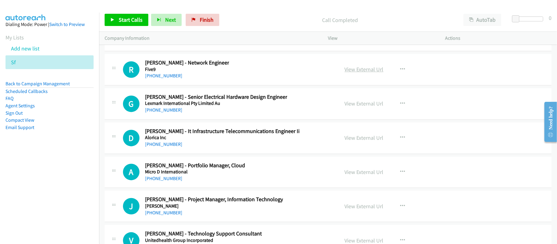
click at [348, 73] on link "View External Url" at bounding box center [364, 69] width 39 height 7
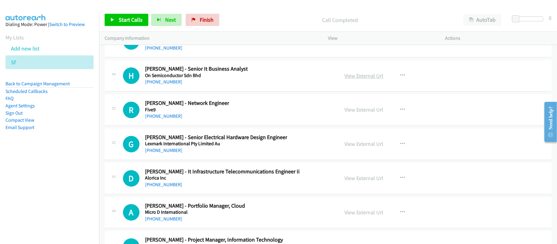
click at [354, 80] on link "View External Url" at bounding box center [364, 75] width 39 height 7
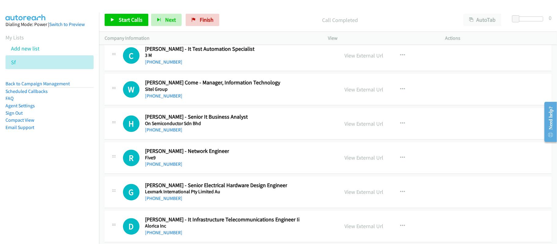
scroll to position [9122, 0]
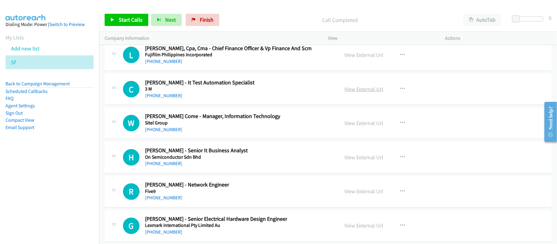
click at [370, 93] on link "View External Url" at bounding box center [364, 89] width 39 height 7
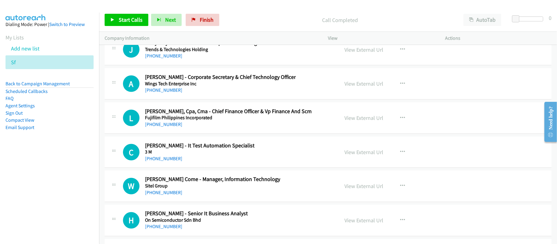
scroll to position [9041, 0]
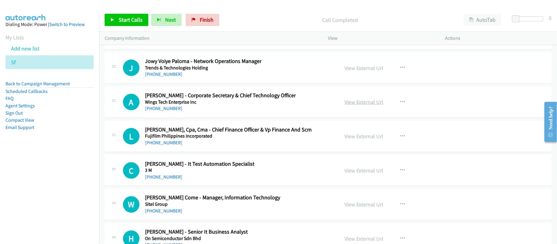
click at [366, 106] on link "View External Url" at bounding box center [364, 101] width 39 height 7
click at [353, 72] on link "View External Url" at bounding box center [364, 68] width 39 height 7
click at [371, 37] on link "View External Url" at bounding box center [364, 33] width 39 height 7
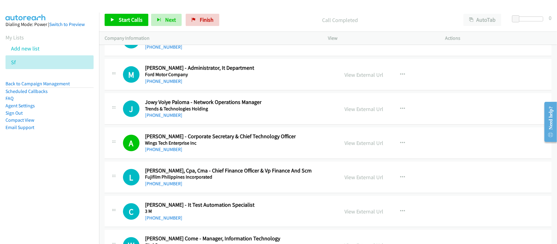
scroll to position [8959, 0]
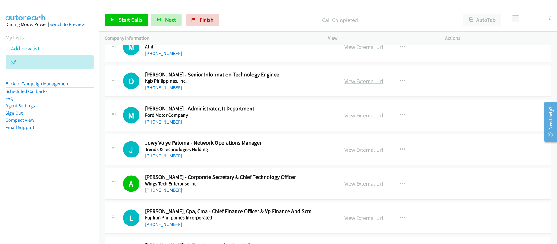
click at [367, 85] on link "View External Url" at bounding box center [364, 81] width 39 height 7
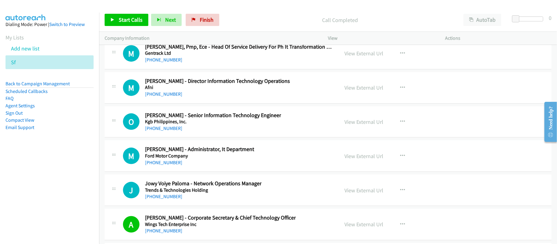
scroll to position [8877, 0]
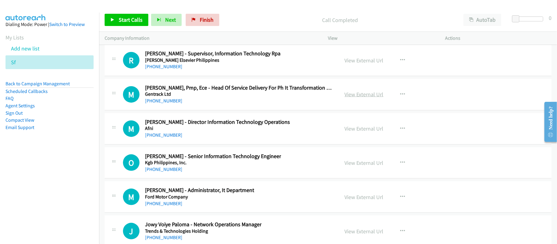
click at [366, 98] on link "View External Url" at bounding box center [364, 94] width 39 height 7
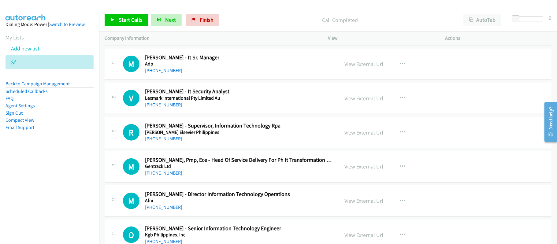
scroll to position [8796, 0]
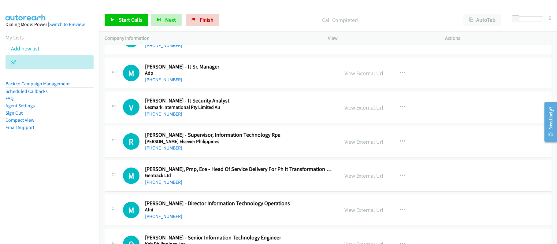
click at [360, 111] on link "View External Url" at bounding box center [364, 107] width 39 height 7
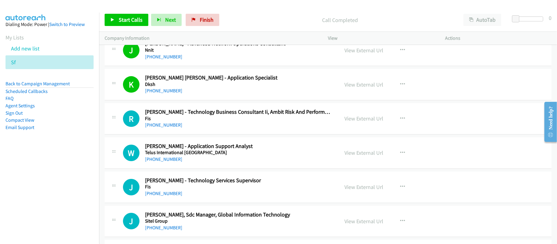
scroll to position [3180, 0]
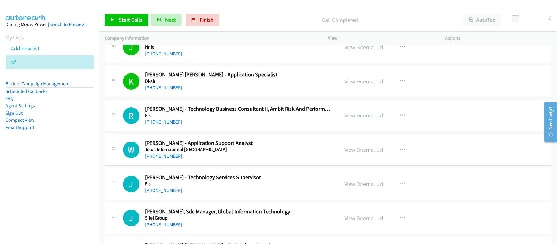
click at [372, 119] on link "View External Url" at bounding box center [364, 115] width 39 height 7
click at [171, 125] on link "+63 916 912 7778" at bounding box center [163, 122] width 37 height 6
click at [169, 159] on link "+63 917 102 3972" at bounding box center [163, 156] width 37 height 6
click at [223, 166] on div "W Callback Scheduled Wilma Julian - Application Support Analyst Telus Internati…" at bounding box center [328, 149] width 447 height 31
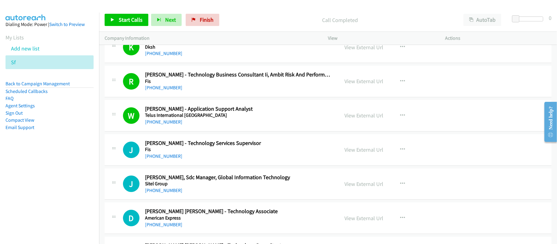
scroll to position [3262, 0]
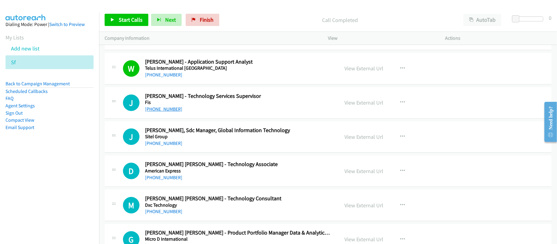
click at [172, 112] on link "+63 917 103 5229" at bounding box center [163, 109] width 37 height 6
click at [175, 112] on link "+63 917 103 5229" at bounding box center [163, 109] width 37 height 6
click at [207, 147] on div "+63 917 108 4892" at bounding box center [238, 143] width 186 height 7
click at [173, 146] on link "+63 917 108 4892" at bounding box center [163, 143] width 37 height 6
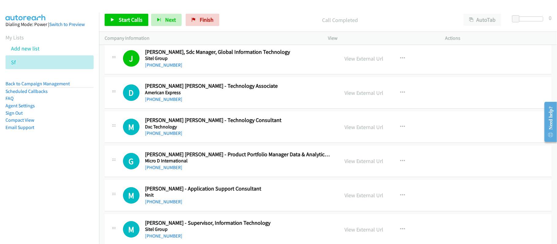
scroll to position [3343, 0]
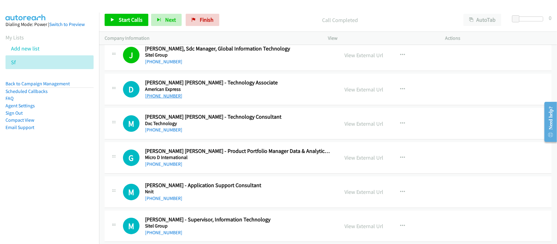
click at [159, 99] on link "+63 917 113 7596" at bounding box center [163, 96] width 37 height 6
click at [180, 134] on div "+63 917 114 9508" at bounding box center [238, 129] width 186 height 7
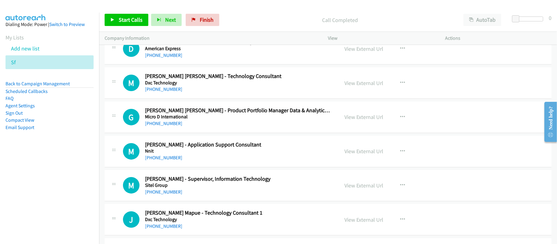
scroll to position [3425, 0]
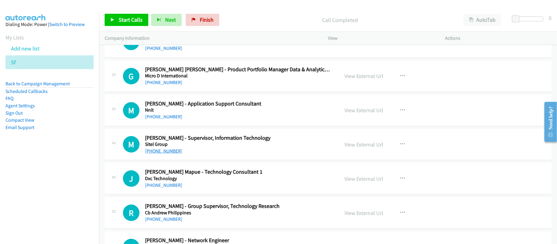
click at [160, 154] on link "+63 917 147 0401" at bounding box center [163, 151] width 37 height 6
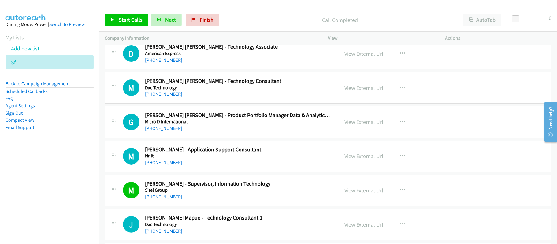
scroll to position [3384, 0]
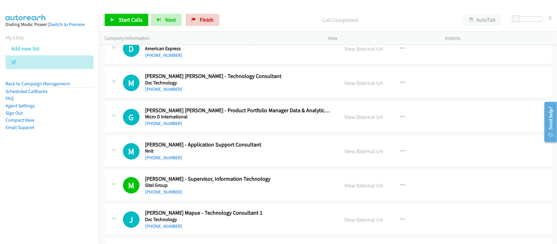
click at [215, 196] on div "+63 917 147 0401" at bounding box center [238, 191] width 186 height 7
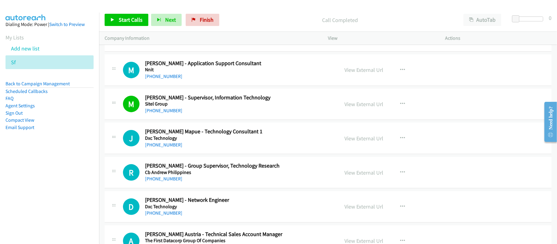
scroll to position [3466, 0]
click at [166, 147] on link "+63 917 148 3618" at bounding box center [163, 145] width 37 height 6
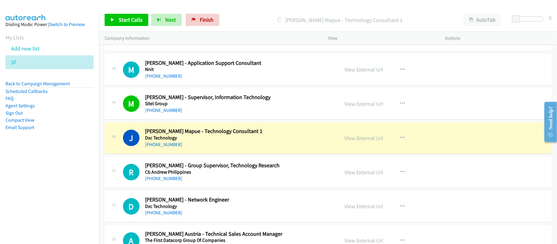
drag, startPoint x: 224, startPoint y: 154, endPoint x: 246, endPoint y: 153, distance: 22.3
click at [224, 148] on div "+63 917 148 3618" at bounding box center [238, 144] width 186 height 7
click at [357, 142] on link "View External Url" at bounding box center [364, 138] width 39 height 7
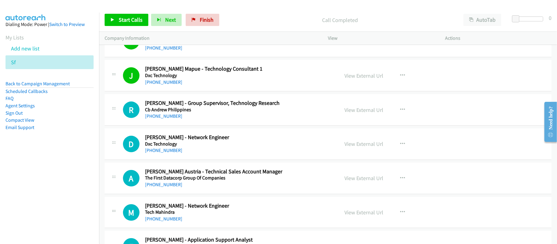
scroll to position [3547, 0]
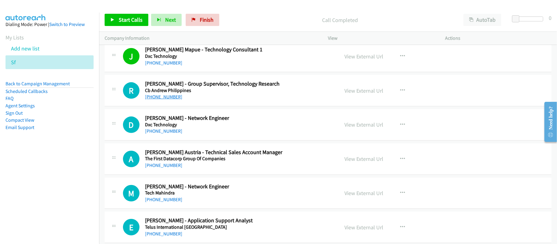
click at [175, 100] on link "+63 917 160 9979" at bounding box center [163, 97] width 37 height 6
drag, startPoint x: 172, startPoint y: 143, endPoint x: 185, endPoint y: 143, distance: 12.8
click at [172, 134] on link "+63 917 166 4193" at bounding box center [163, 131] width 37 height 6
click at [220, 135] on div "+63 917 166 4193" at bounding box center [238, 131] width 186 height 7
click at [374, 128] on link "View External Url" at bounding box center [364, 124] width 39 height 7
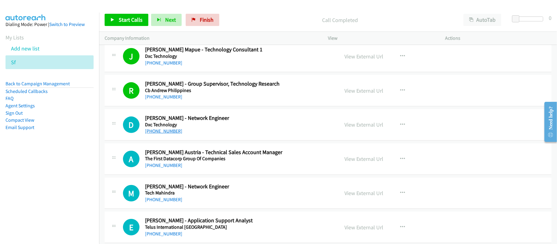
click at [167, 134] on link "+63 917 166 4193" at bounding box center [163, 131] width 37 height 6
click at [161, 169] on div "+63 917 170 1254" at bounding box center [238, 165] width 186 height 7
click at [162, 168] on link "+63 917 170 1254" at bounding box center [163, 165] width 37 height 6
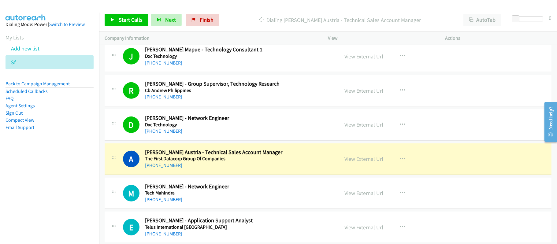
drag, startPoint x: 235, startPoint y: 174, endPoint x: 252, endPoint y: 169, distance: 17.7
click at [235, 169] on div "+63 917 170 1254" at bounding box center [238, 165] width 186 height 7
click at [370, 162] on link "View External Url" at bounding box center [364, 158] width 39 height 7
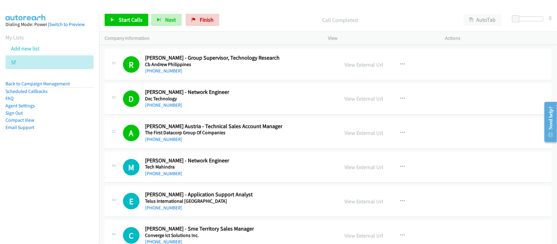
scroll to position [3588, 0]
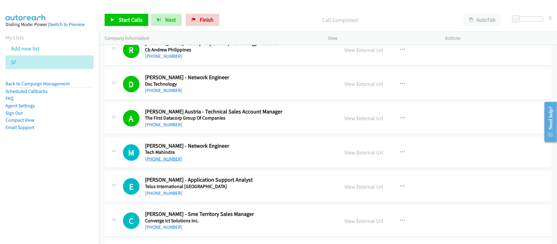
click at [167, 162] on link "+63 917 179 1635" at bounding box center [163, 159] width 37 height 6
drag, startPoint x: 162, startPoint y: 205, endPoint x: 174, endPoint y: 204, distance: 12.3
click at [162, 196] on link "+63 917 180 8618" at bounding box center [163, 193] width 37 height 6
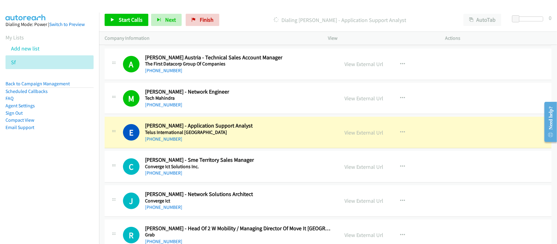
scroll to position [3670, 0]
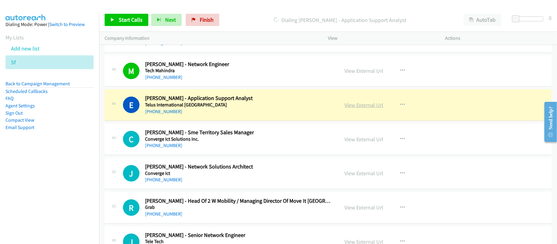
click at [361, 109] on link "View External Url" at bounding box center [364, 105] width 39 height 7
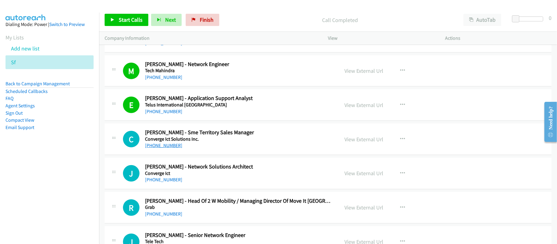
click at [157, 148] on link "+63 917 183 1380" at bounding box center [163, 146] width 37 height 6
drag, startPoint x: 174, startPoint y: 191, endPoint x: 220, endPoint y: 196, distance: 46.4
click at [174, 183] on link "+63 917 185 7232" at bounding box center [163, 180] width 37 height 6
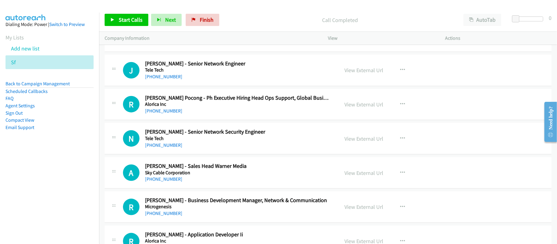
scroll to position [3792, 0]
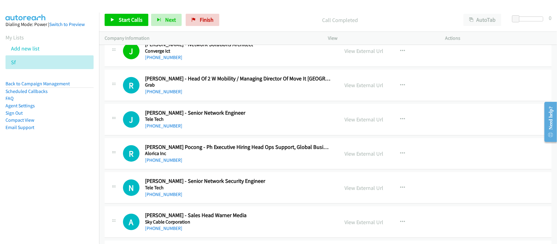
drag, startPoint x: 168, startPoint y: 69, endPoint x: 258, endPoint y: 87, distance: 92.5
click at [167, 60] on link "+63 917 185 7232" at bounding box center [163, 57] width 37 height 6
click at [225, 95] on div "+63 917 301 0793" at bounding box center [238, 91] width 186 height 7
click at [166, 129] on link "+63 917 301 2051" at bounding box center [163, 126] width 37 height 6
click at [217, 130] on div "+63 917 301 2051" at bounding box center [238, 125] width 186 height 7
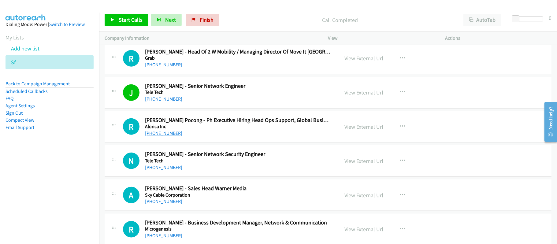
scroll to position [3833, 0]
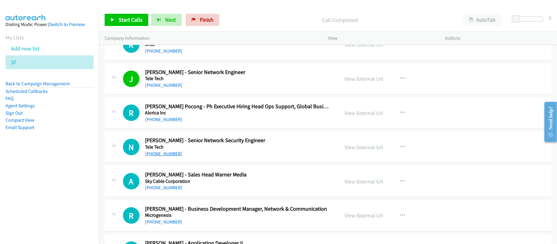
click at [165, 157] on link "+63 917 303 0106" at bounding box center [163, 154] width 37 height 6
click at [240, 123] on div "+63 917 302 9705" at bounding box center [238, 119] width 186 height 7
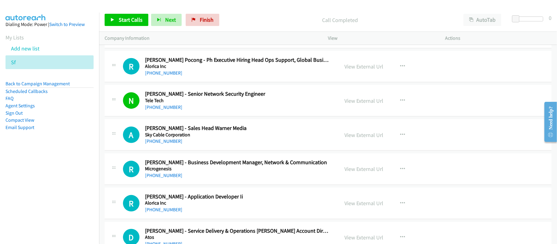
scroll to position [3955, 0]
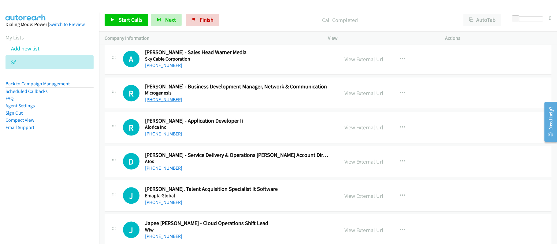
click at [162, 102] on link "+63 917 315 3720" at bounding box center [163, 100] width 37 height 6
click at [212, 122] on td "R Callback Scheduled Robert Lumayag - Application Developer Ii Alorica Inc Asia…" at bounding box center [328, 127] width 458 height 34
click at [364, 97] on link "View External Url" at bounding box center [364, 93] width 39 height 7
click at [164, 137] on link "+63 917 315 6244" at bounding box center [163, 134] width 37 height 6
click at [222, 143] on div "R Callback Scheduled Robert Lumayag - Application Developer Ii Alorica Inc Asia…" at bounding box center [328, 127] width 447 height 31
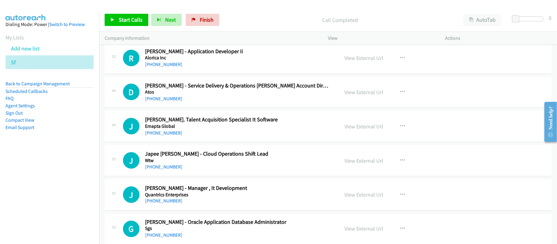
scroll to position [4037, 0]
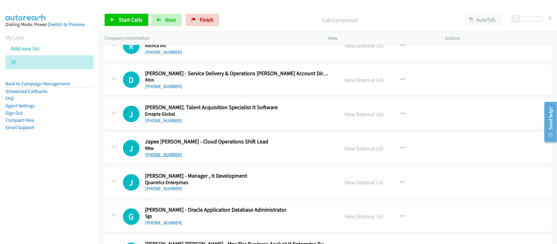
click at [163, 157] on link "+63 917 317 5271" at bounding box center [163, 155] width 37 height 6
click at [172, 192] on link "+63 917 317 9678" at bounding box center [163, 189] width 37 height 6
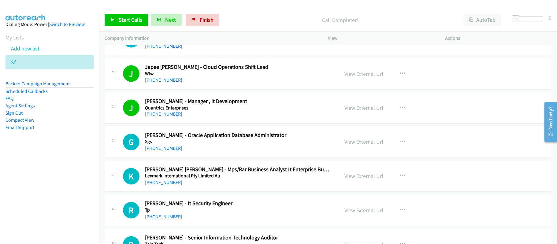
scroll to position [4118, 0]
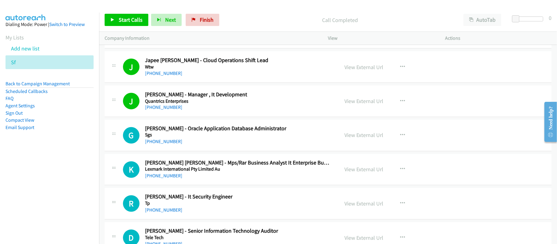
click at [204, 151] on div "G Callback Scheduled Gilbert Garcia - Oracle Application Database Administrator…" at bounding box center [328, 135] width 447 height 31
click at [158, 146] on div "+63 917 320 1027" at bounding box center [238, 141] width 186 height 7
click at [163, 145] on link "+63 917 320 1027" at bounding box center [163, 142] width 37 height 6
click at [214, 138] on h5 "Sgs" at bounding box center [238, 135] width 186 height 6
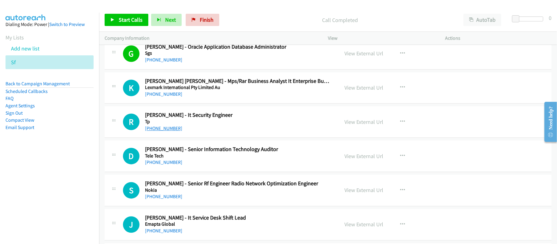
click at [165, 131] on link "+63 917 320 5854" at bounding box center [163, 129] width 37 height 6
click at [243, 159] on h5 "Tele Tech" at bounding box center [238, 156] width 186 height 6
click at [155, 165] on link "+63 917 321 7288" at bounding box center [163, 163] width 37 height 6
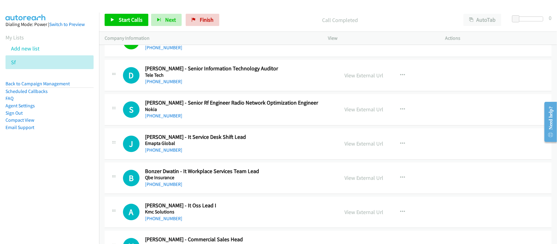
scroll to position [4281, 0]
click at [214, 91] on div "D Callback Scheduled Dianne G. - Senior Information Technology Auditor Tele Tec…" at bounding box center [328, 74] width 447 height 31
click at [164, 118] on link "+63 917 321 7669" at bounding box center [163, 115] width 37 height 6
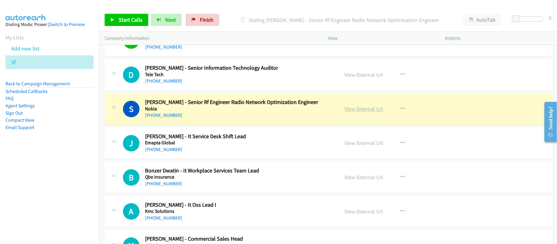
click at [352, 112] on link "View External Url" at bounding box center [364, 108] width 39 height 7
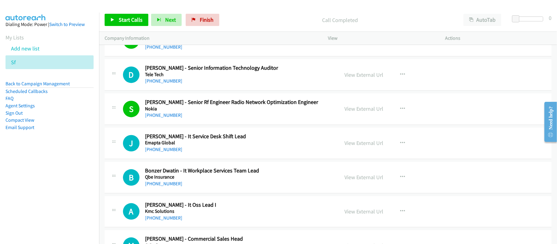
click at [174, 180] on h5 "Qbe Insurance" at bounding box center [238, 177] width 186 height 6
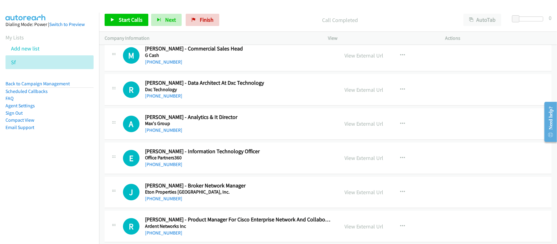
scroll to position [4526, 0]
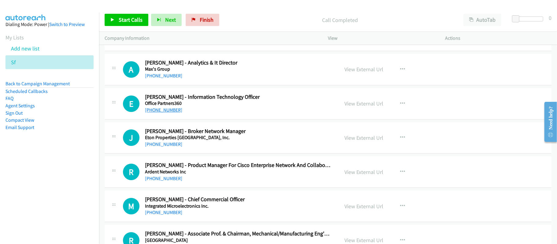
click at [172, 113] on link "+63 917 364 9152" at bounding box center [163, 110] width 37 height 6
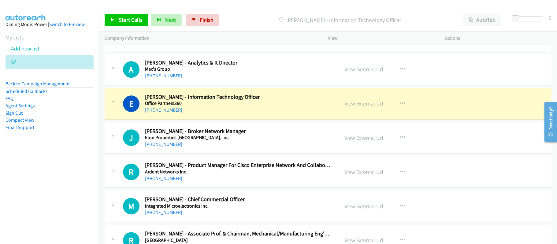
click at [349, 107] on link "View External Url" at bounding box center [364, 103] width 39 height 7
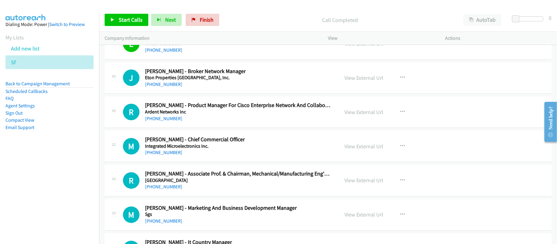
scroll to position [4607, 0]
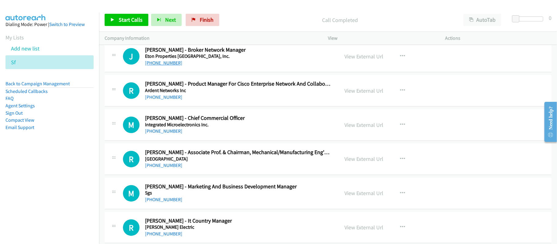
click at [169, 66] on link "+63 917 405 0959" at bounding box center [163, 63] width 37 height 6
click at [214, 59] on h5 "Eton Properties Philippines, Inc." at bounding box center [238, 56] width 186 height 6
click at [374, 60] on link "View External Url" at bounding box center [364, 56] width 39 height 7
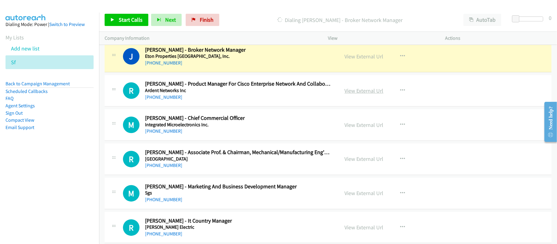
click at [368, 94] on link "View External Url" at bounding box center [364, 90] width 39 height 7
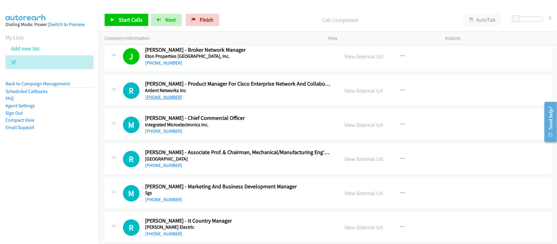
click at [177, 100] on link "+63 917 411 4812" at bounding box center [163, 97] width 37 height 6
click at [235, 94] on h5 "Ardent Networks Inc" at bounding box center [238, 90] width 186 height 6
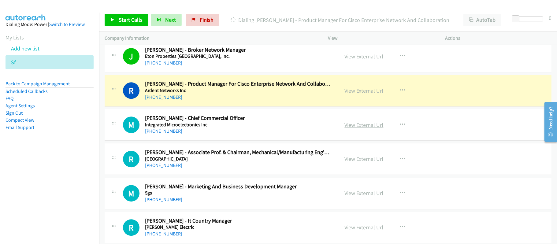
click at [360, 128] on link "View External Url" at bounding box center [364, 124] width 39 height 7
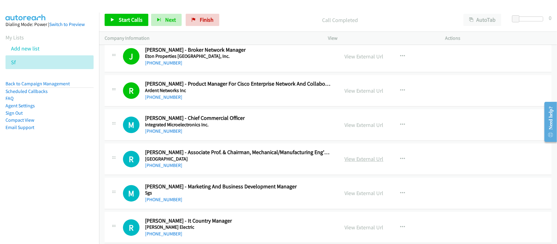
click at [350, 162] on link "View External Url" at bounding box center [364, 158] width 39 height 7
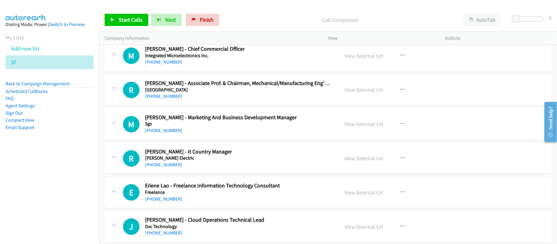
scroll to position [4689, 0]
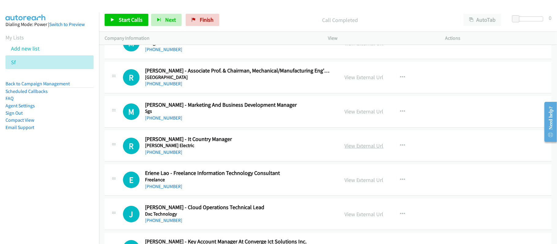
click at [360, 149] on link "View External Url" at bounding box center [364, 145] width 39 height 7
click at [365, 115] on link "View External Url" at bounding box center [364, 111] width 39 height 7
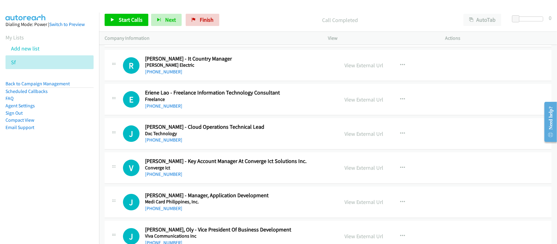
scroll to position [4771, 0]
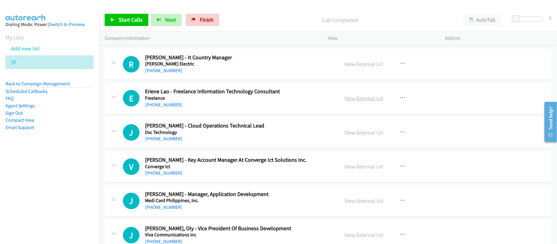
click at [367, 102] on link "View External Url" at bounding box center [364, 98] width 39 height 7
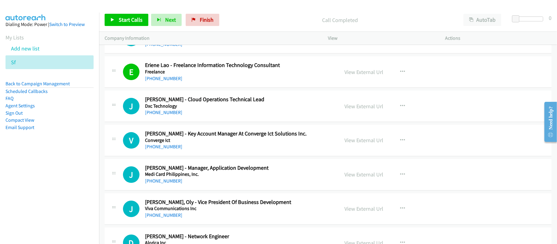
scroll to position [4852, 0]
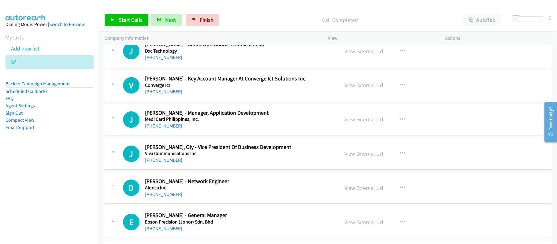
click at [363, 123] on link "View External Url" at bounding box center [364, 119] width 39 height 7
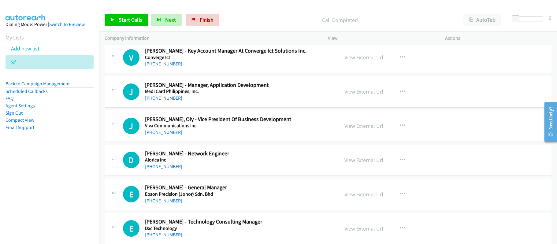
scroll to position [4893, 0]
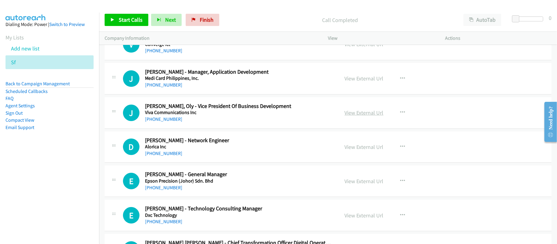
click at [364, 116] on link "View External Url" at bounding box center [364, 112] width 39 height 7
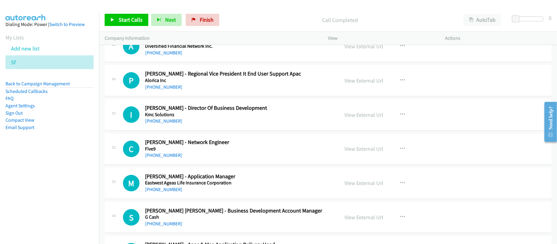
scroll to position [5178, 0]
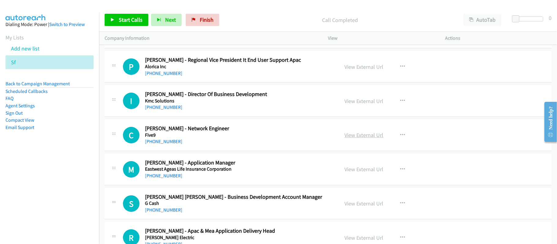
click at [351, 139] on link "View External Url" at bounding box center [364, 134] width 39 height 7
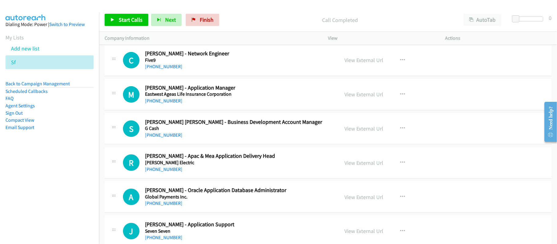
scroll to position [5260, 0]
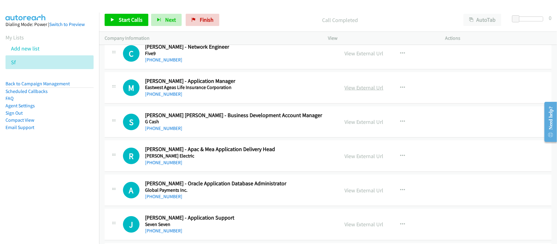
click at [368, 91] on link "View External Url" at bounding box center [364, 87] width 39 height 7
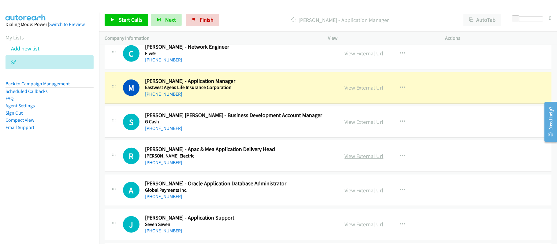
click at [354, 160] on link "View External Url" at bounding box center [364, 156] width 39 height 7
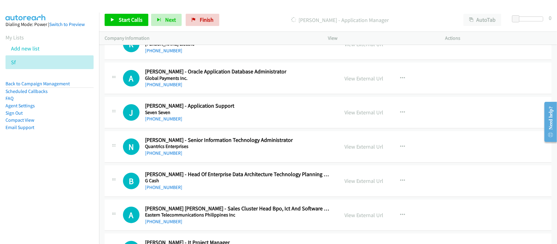
scroll to position [5382, 0]
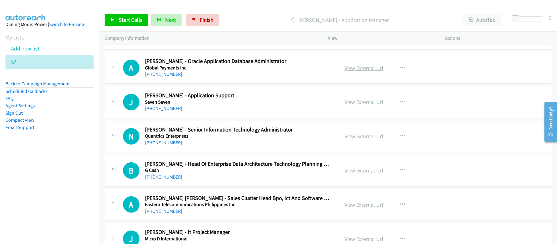
click at [367, 72] on link "View External Url" at bounding box center [364, 68] width 39 height 7
click at [355, 140] on link "View External Url" at bounding box center [364, 136] width 39 height 7
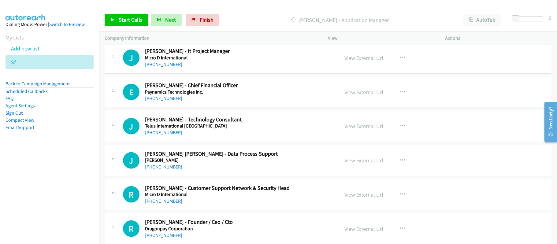
scroll to position [5586, 0]
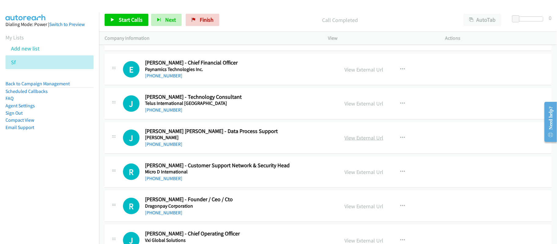
click at [354, 141] on link "View External Url" at bounding box center [364, 137] width 39 height 7
click at [368, 141] on link "View External Url" at bounding box center [364, 137] width 39 height 7
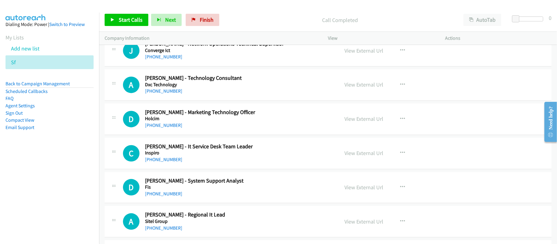
scroll to position [5994, 0]
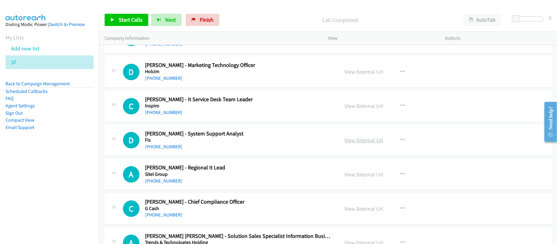
click at [365, 144] on link "View External Url" at bounding box center [364, 140] width 39 height 7
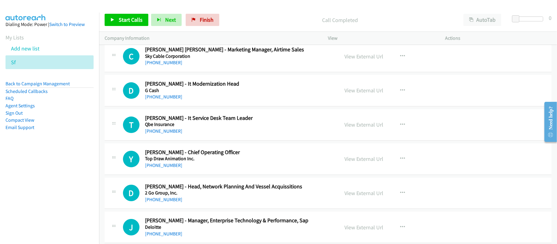
scroll to position [6483, 0]
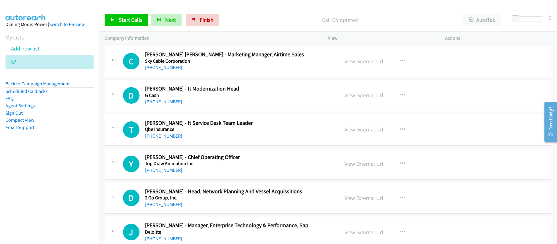
click at [363, 133] on link "View External Url" at bounding box center [364, 129] width 39 height 7
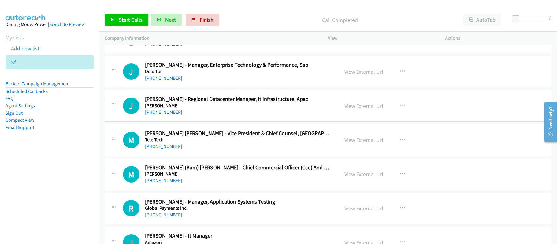
scroll to position [6646, 0]
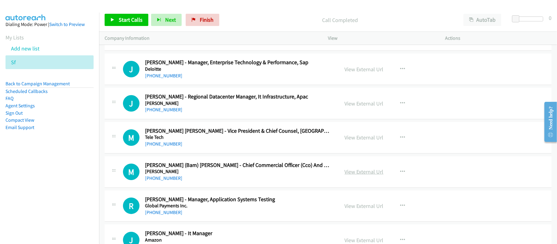
click at [361, 175] on link "View External Url" at bounding box center [364, 171] width 39 height 7
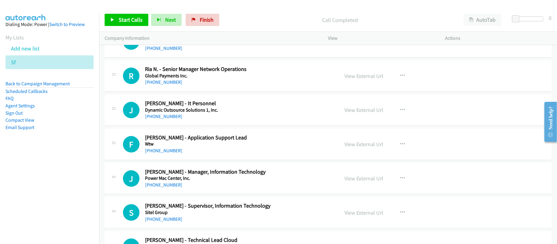
scroll to position [6850, 0]
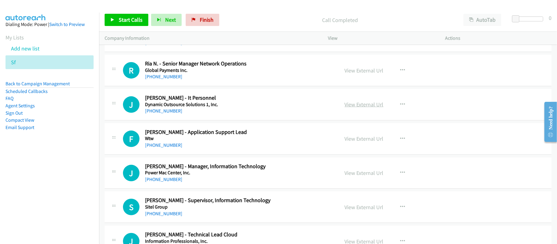
click at [361, 108] on link "View External Url" at bounding box center [364, 104] width 39 height 7
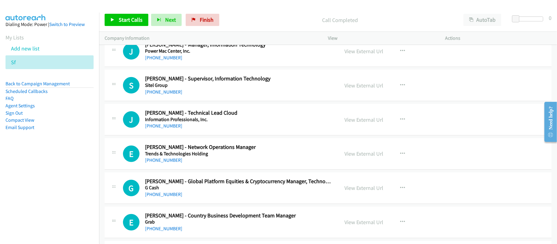
scroll to position [6972, 0]
click at [359, 157] on link "View External Url" at bounding box center [364, 153] width 39 height 7
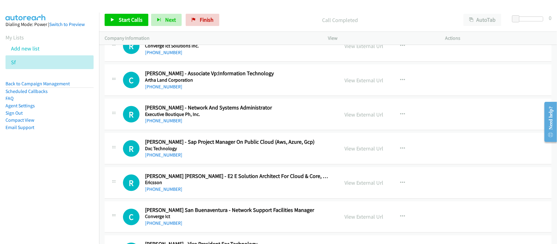
scroll to position [7380, 0]
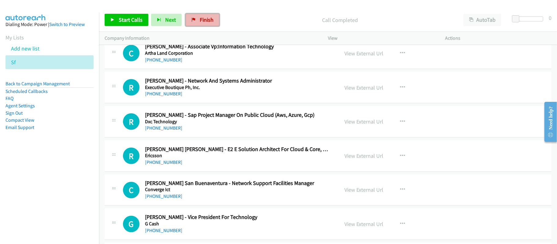
click at [208, 24] on link "Finish" at bounding box center [203, 20] width 34 height 12
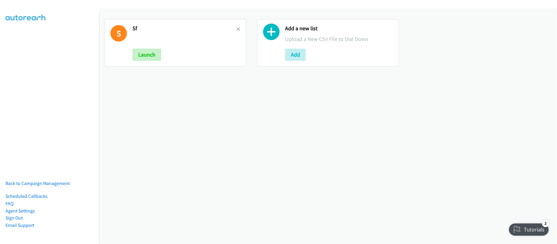
click at [238, 26] on link at bounding box center [238, 29] width 4 height 7
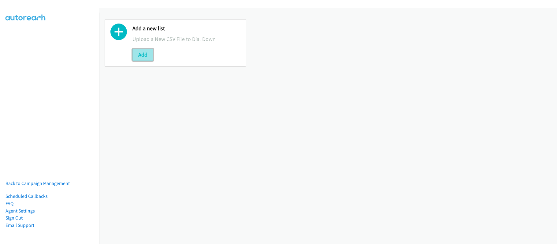
click at [144, 55] on button "Add" at bounding box center [142, 55] width 21 height 12
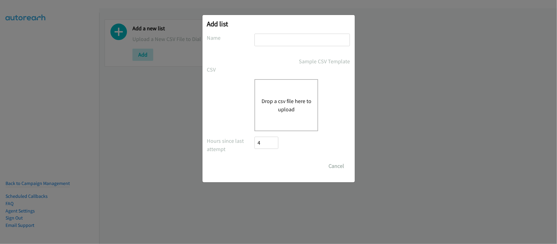
click at [276, 41] on input "text" at bounding box center [301, 40] width 95 height 13
type input "SF"
click at [280, 97] on button "Drop a csv file here to upload" at bounding box center [286, 105] width 50 height 17
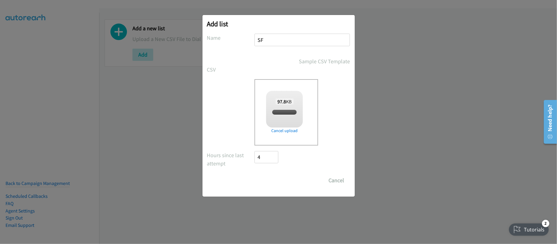
checkbox input "true"
click at [279, 183] on input "Save List" at bounding box center [271, 180] width 32 height 12
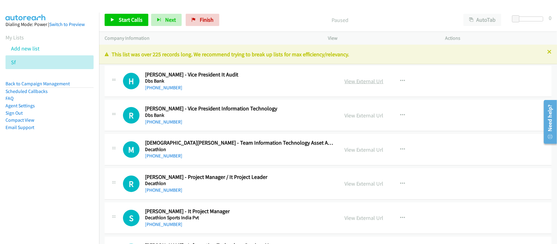
click at [367, 83] on link "View External Url" at bounding box center [364, 81] width 39 height 7
click at [356, 78] on link "View External Url" at bounding box center [364, 81] width 39 height 7
click at [169, 88] on link "+91 98207 52518" at bounding box center [163, 88] width 37 height 6
click at [172, 121] on link "+91 99536 97273" at bounding box center [163, 122] width 37 height 6
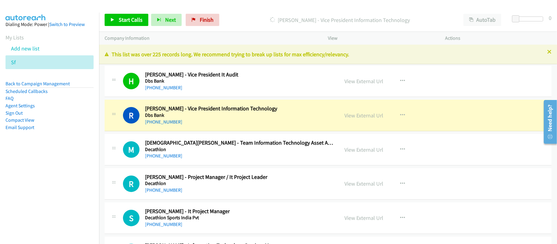
click at [223, 125] on div "+91 99536 97273" at bounding box center [239, 121] width 189 height 7
click at [367, 114] on link "View External Url" at bounding box center [364, 115] width 39 height 7
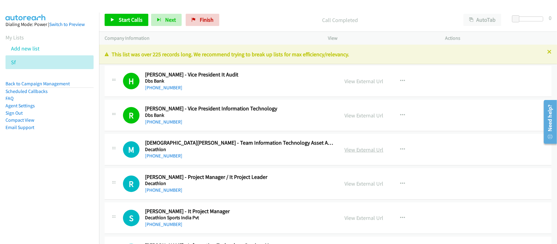
click at [356, 151] on link "View External Url" at bounding box center [364, 149] width 39 height 7
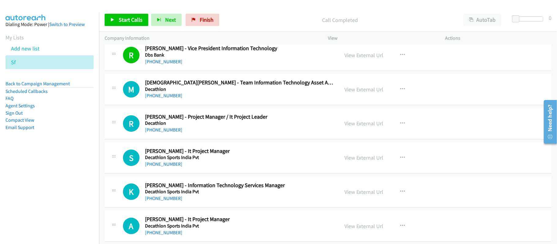
scroll to position [81, 0]
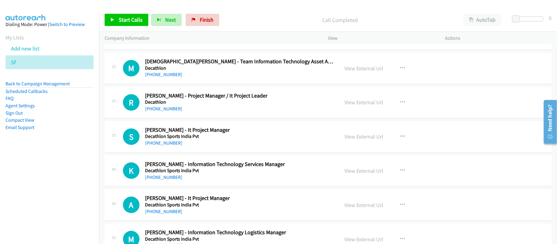
click at [163, 146] on div "+91 89399 91771" at bounding box center [239, 142] width 189 height 7
click at [165, 144] on link "+91 89399 91771" at bounding box center [163, 143] width 37 height 6
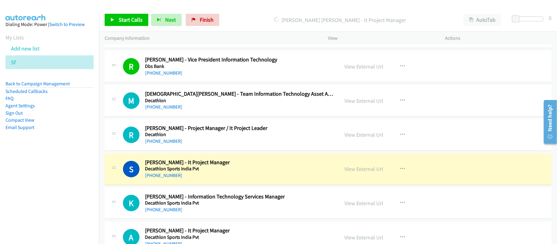
scroll to position [0, 0]
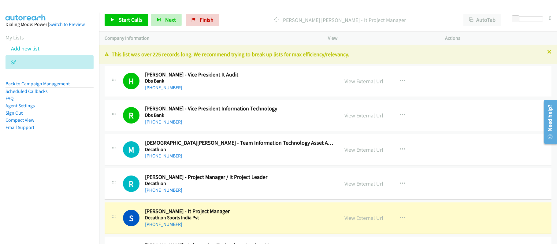
click at [220, 120] on div "+91 99536 97273" at bounding box center [239, 121] width 189 height 7
click at [360, 112] on link "View External Url" at bounding box center [364, 115] width 39 height 7
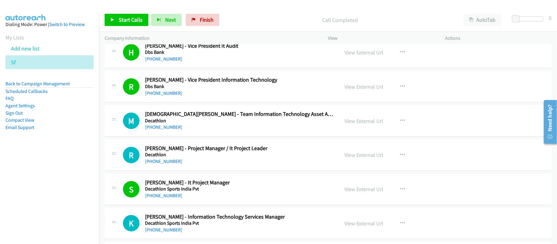
scroll to position [81, 0]
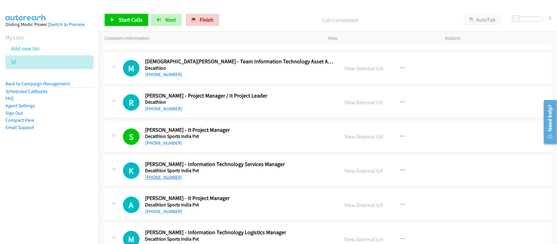
click at [168, 179] on link "+91 89735 54329" at bounding box center [163, 177] width 37 height 6
drag, startPoint x: 178, startPoint y: 214, endPoint x: 260, endPoint y: 179, distance: 89.6
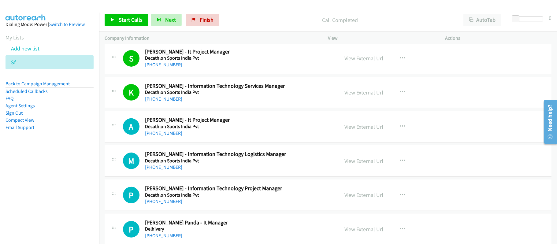
scroll to position [163, 0]
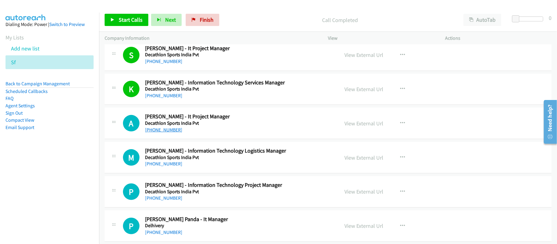
click at [172, 128] on link "+91 78926 38953" at bounding box center [163, 130] width 37 height 6
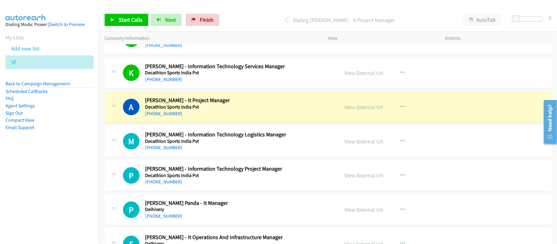
scroll to position [204, 0]
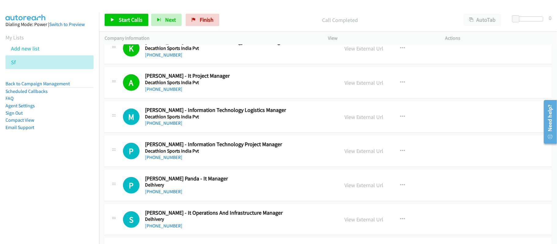
drag, startPoint x: 168, startPoint y: 124, endPoint x: 237, endPoint y: 124, distance: 69.1
click at [168, 124] on link "+91 72592 10757" at bounding box center [163, 123] width 37 height 6
drag, startPoint x: 170, startPoint y: 159, endPoint x: 282, endPoint y: 159, distance: 111.3
click at [170, 159] on link "+91 70226 20365" at bounding box center [163, 157] width 37 height 6
click at [167, 192] on link "+91 95387 33335" at bounding box center [163, 192] width 37 height 6
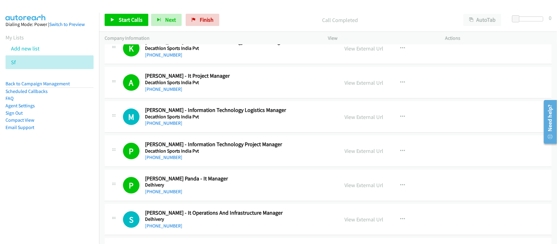
click at [216, 188] on h5 "Delhivery" at bounding box center [239, 185] width 189 height 6
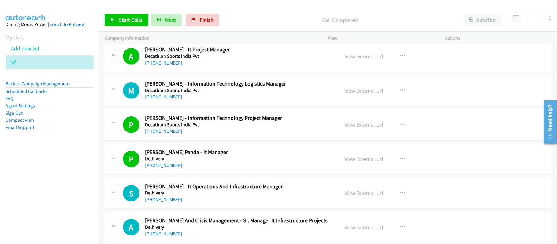
scroll to position [245, 0]
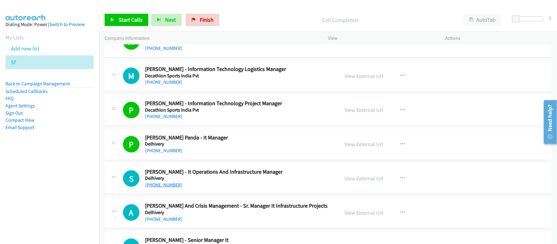
click at [157, 185] on link "+91 98364 76761" at bounding box center [163, 185] width 37 height 6
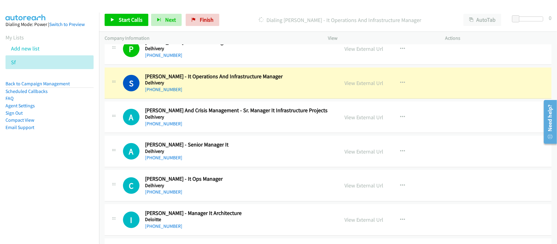
scroll to position [367, 0]
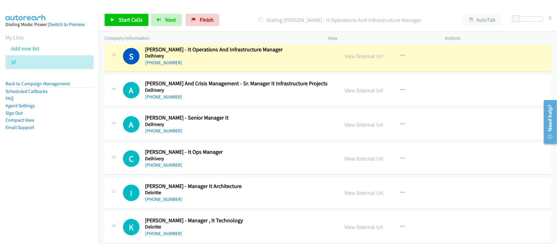
click at [230, 102] on div "A Callback Scheduled Alok Mohapatra And Crisis Management - Sr. Manager It Infr…" at bounding box center [328, 90] width 447 height 31
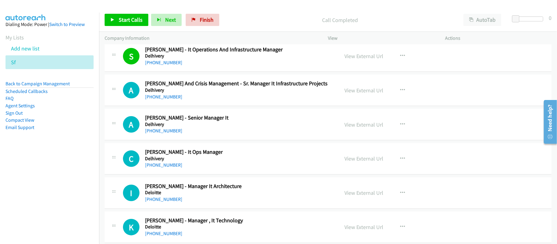
drag, startPoint x: 158, startPoint y: 98, endPoint x: 310, endPoint y: 122, distance: 153.6
click at [158, 98] on link "+91 95133 16167" at bounding box center [163, 97] width 37 height 6
click at [166, 130] on link "+91 70653 39960" at bounding box center [163, 131] width 37 height 6
click at [154, 168] on link "+91 85271 17344" at bounding box center [163, 165] width 37 height 6
click at [158, 201] on link "+91 81256 18075" at bounding box center [163, 199] width 37 height 6
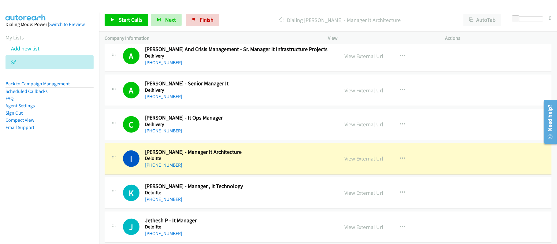
scroll to position [448, 0]
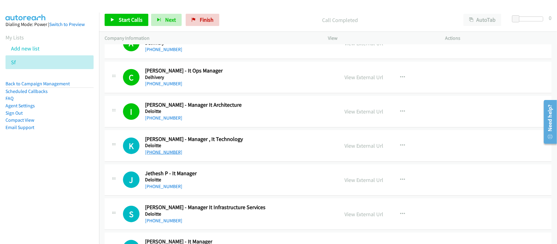
click at [165, 153] on link "+91 80080 22838" at bounding box center [163, 152] width 37 height 6
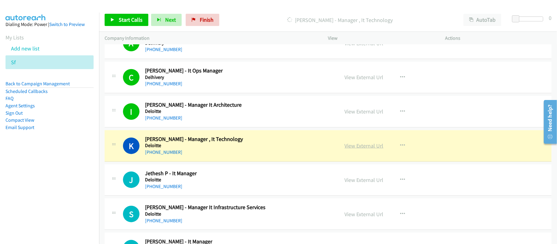
click at [366, 143] on link "View External Url" at bounding box center [364, 145] width 39 height 7
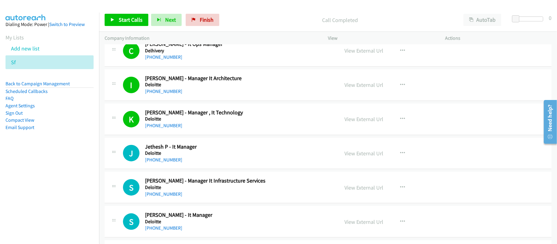
scroll to position [489, 0]
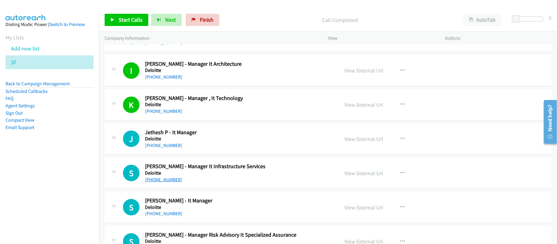
click at [170, 181] on link "+91 77993 11910" at bounding box center [163, 180] width 37 height 6
click at [169, 183] on link "+91 77993 11910" at bounding box center [163, 180] width 37 height 6
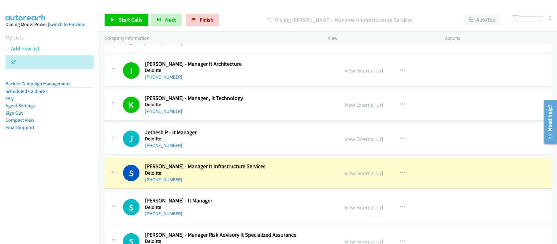
click at [243, 19] on p "Dialing Sourjadip Sikdar - Manager It Infrastructure Services" at bounding box center [340, 20] width 225 height 8
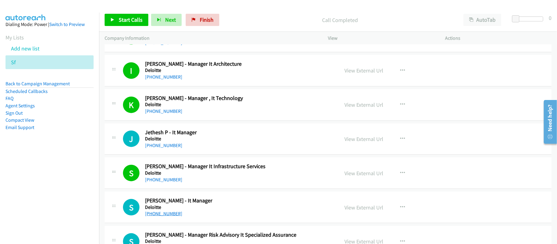
click at [169, 217] on link "+91 96323 91481" at bounding box center [163, 214] width 37 height 6
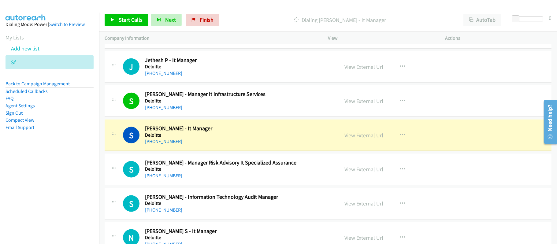
scroll to position [571, 0]
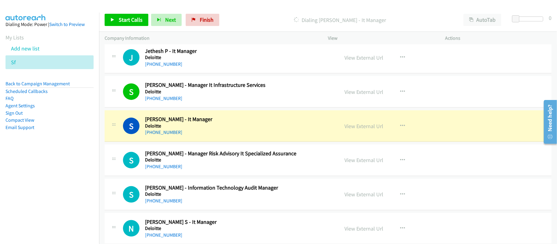
click at [241, 182] on div "S Callback Scheduled Shivendra Dewangan - Information Technology Audit Manager …" at bounding box center [328, 194] width 447 height 31
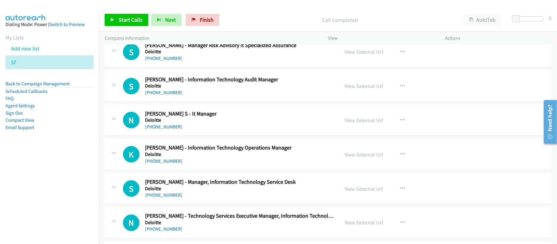
scroll to position [693, 0]
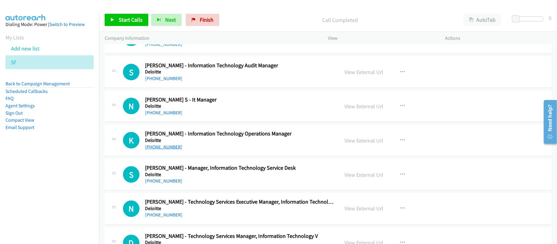
click at [162, 149] on link "+91 80675 50007" at bounding box center [163, 147] width 37 height 6
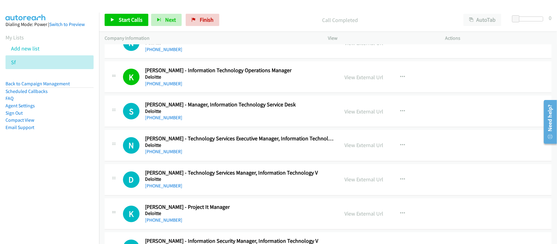
scroll to position [775, 0]
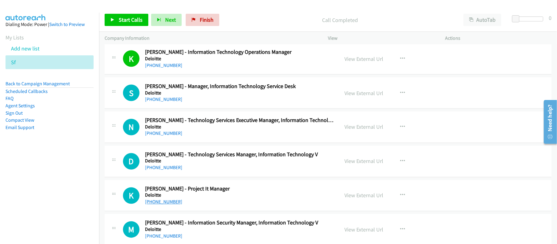
click at [169, 203] on link "+91 77607 27744" at bounding box center [163, 202] width 37 height 6
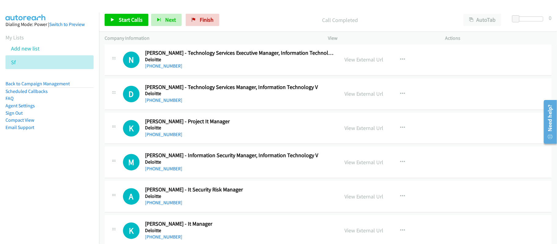
scroll to position [856, 0]
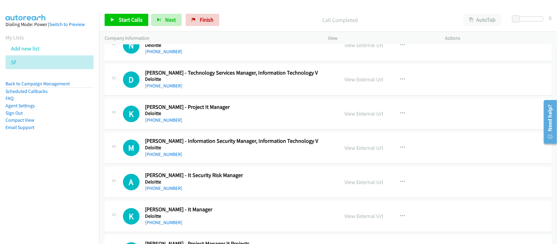
click at [228, 164] on div "M Callback Scheduled Mayank Shukla - Information Security Manager, Information …" at bounding box center [328, 147] width 447 height 31
click at [162, 156] on link "+91 95400 10608" at bounding box center [163, 155] width 37 height 6
click at [152, 191] on link "+91 81286 91461" at bounding box center [163, 189] width 37 height 6
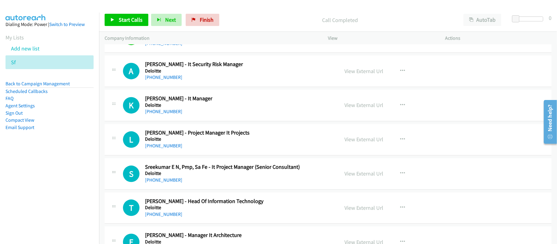
scroll to position [979, 0]
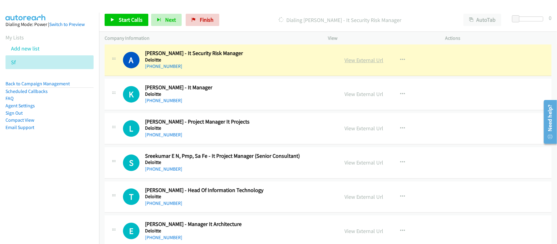
click at [366, 63] on link "View External Url" at bounding box center [364, 60] width 39 height 7
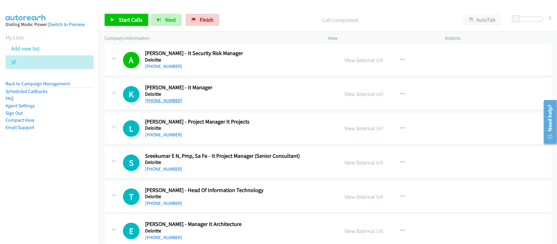
click at [160, 103] on link "+91 99403 79046" at bounding box center [163, 101] width 37 height 6
click at [207, 139] on div "+91 76868 78947" at bounding box center [239, 134] width 189 height 7
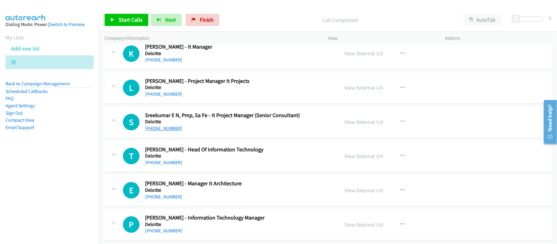
click at [156, 131] on link "+91 94477 79305" at bounding box center [163, 128] width 37 height 6
click at [216, 164] on div "+91 84258 24824" at bounding box center [239, 162] width 189 height 7
click at [167, 165] on link "+91 84258 24824" at bounding box center [163, 163] width 37 height 6
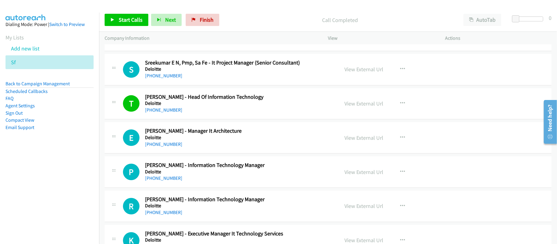
scroll to position [1101, 0]
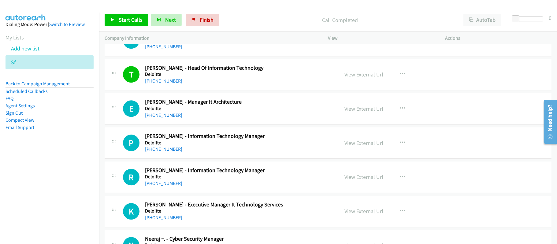
click at [45, 161] on nav "Dialing Mode: Power | Switch to Preview My Lists Add new list Sf Back to Campai…" at bounding box center [49, 135] width 99 height 244
click at [45, 158] on aside "Dialing Mode: Power | Switch to Preview My Lists Add new list Sf Back to Campai…" at bounding box center [49, 86] width 99 height 146
click at [166, 118] on link "+91 89783 99550" at bounding box center [163, 115] width 37 height 6
click at [22, 177] on nav "Dialing Mode: Power | Switch to Preview My Lists Add new list Sf Back to Campai…" at bounding box center [49, 135] width 99 height 244
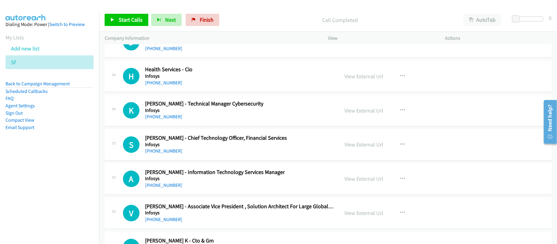
scroll to position [16779, 0]
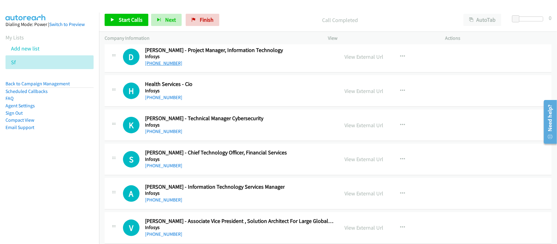
click at [165, 66] on link "+91 77194 47032" at bounding box center [163, 63] width 37 height 6
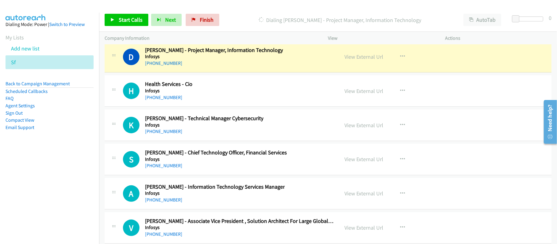
scroll to position [16738, 0]
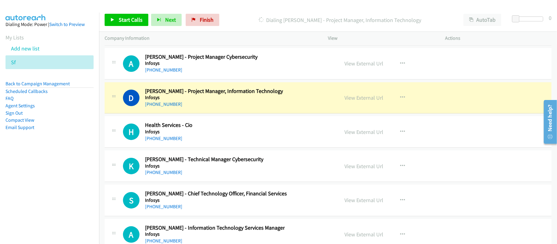
drag, startPoint x: 245, startPoint y: 153, endPoint x: 297, endPoint y: 153, distance: 52.6
click at [245, 108] on div "+91 77194 47032" at bounding box center [214, 104] width 138 height 7
click at [364, 102] on div "View External Url" at bounding box center [364, 98] width 39 height 8
click at [365, 101] on link "View External Url" at bounding box center [364, 97] width 39 height 7
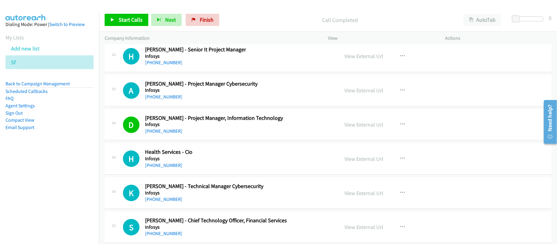
scroll to position [16697, 0]
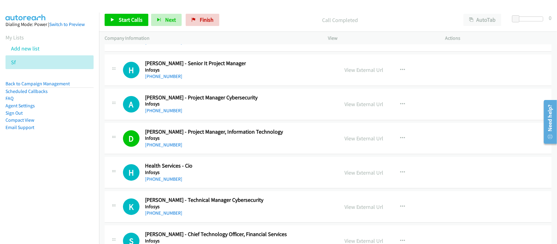
click at [168, 80] on div "+91 91212 99810" at bounding box center [195, 76] width 101 height 7
click at [167, 79] on link "+91 91212 99810" at bounding box center [163, 76] width 37 height 6
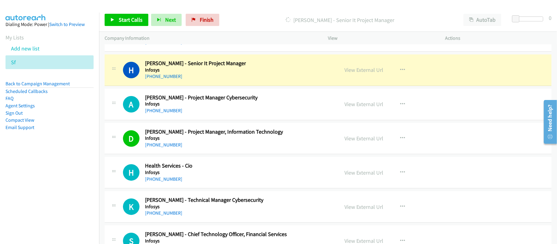
click at [159, 45] on link "+91 78239 97131" at bounding box center [163, 42] width 37 height 6
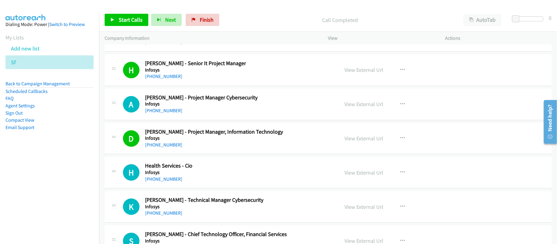
click at [224, 46] on div "+91 78239 97131" at bounding box center [239, 42] width 189 height 7
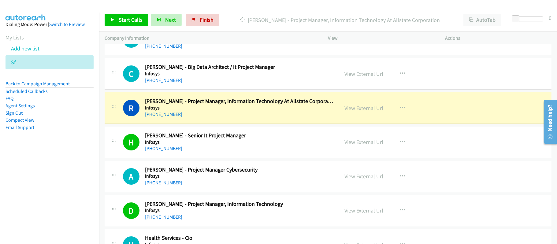
scroll to position [16615, 0]
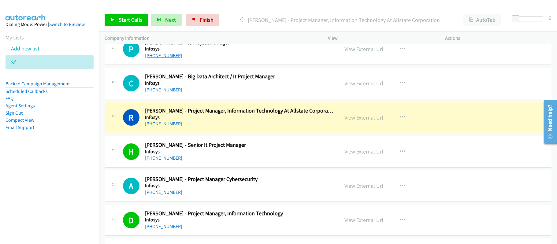
click at [161, 58] on link "+91 99124 34505" at bounding box center [163, 56] width 37 height 6
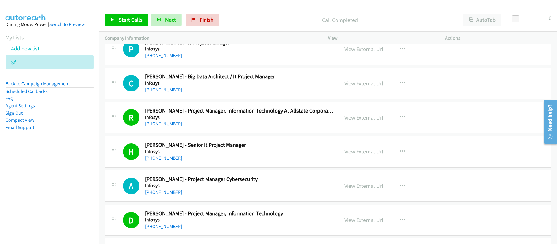
scroll to position [16575, 0]
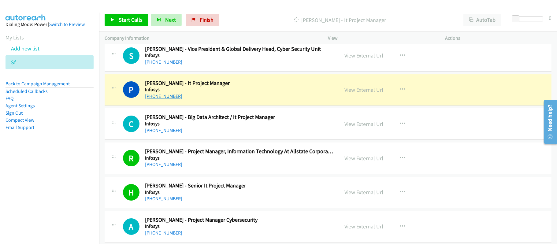
click at [167, 99] on link "+91 99124 34505" at bounding box center [163, 96] width 37 height 6
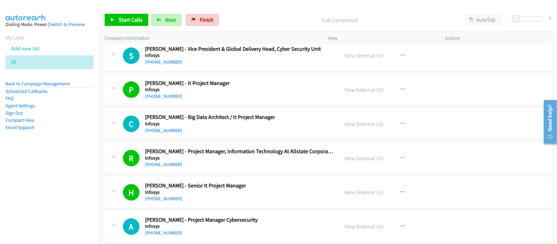
click at [239, 72] on div "S Callback Scheduled Shambhulingayya Aralelemath - Vice President & Global Deli…" at bounding box center [328, 55] width 447 height 31
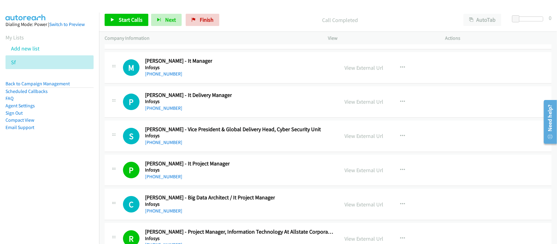
scroll to position [16493, 0]
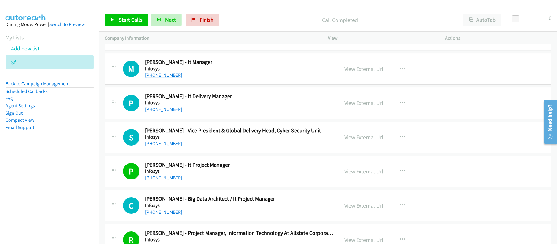
click at [161, 78] on link "+91 98495 62762" at bounding box center [163, 75] width 37 height 6
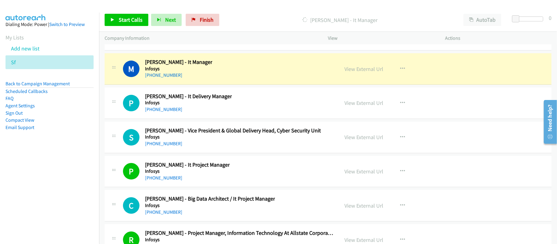
scroll to position [16452, 0]
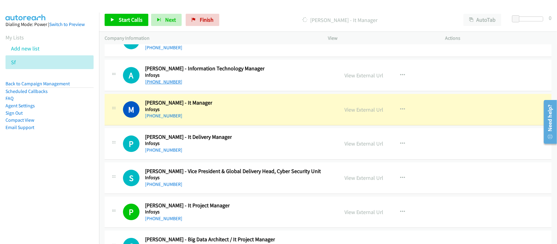
click at [159, 85] on link "+91 73586 70368" at bounding box center [163, 82] width 37 height 6
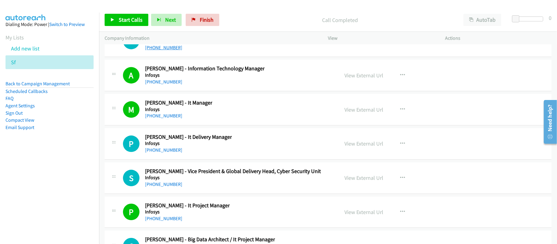
click at [161, 50] on link "+91 96022 74253" at bounding box center [163, 48] width 37 height 6
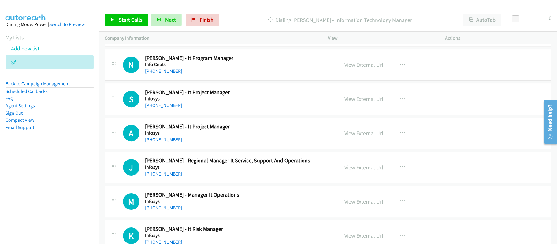
scroll to position [14658, 0]
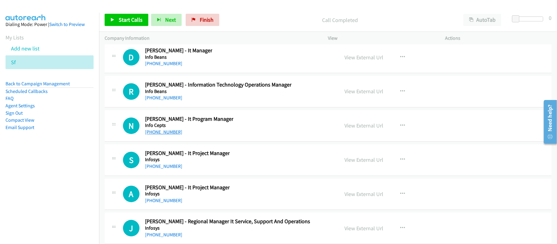
click at [154, 135] on link "+91 80079 99026" at bounding box center [163, 132] width 37 height 6
drag, startPoint x: 165, startPoint y: 108, endPoint x: 332, endPoint y: 136, distance: 169.3
click at [165, 66] on link "+91 98265 72902" at bounding box center [163, 64] width 37 height 6
click at [163, 101] on link "+91 90491 32457" at bounding box center [163, 98] width 37 height 6
drag, startPoint x: 157, startPoint y: 109, endPoint x: 169, endPoint y: 106, distance: 13.2
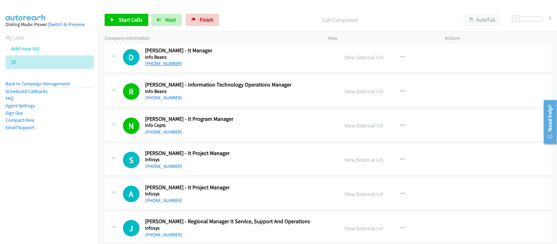
click at [157, 66] on link "+91 98265 72902" at bounding box center [163, 64] width 37 height 6
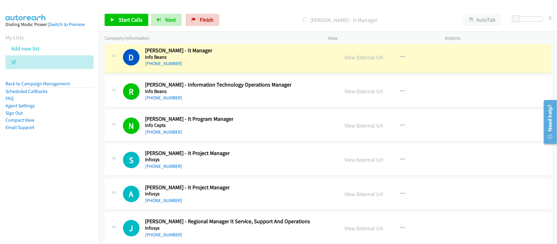
scroll to position [14577, 0]
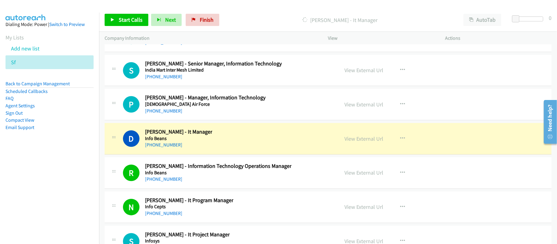
click at [228, 115] on div "+91 73769 78114" at bounding box center [205, 110] width 120 height 7
click at [240, 154] on div "D Callback Scheduled Dinesh Singh - It Manager Info Beans Asia/Calcutta +91 982…" at bounding box center [328, 138] width 447 height 31
click at [360, 142] on link "View External Url" at bounding box center [364, 138] width 39 height 7
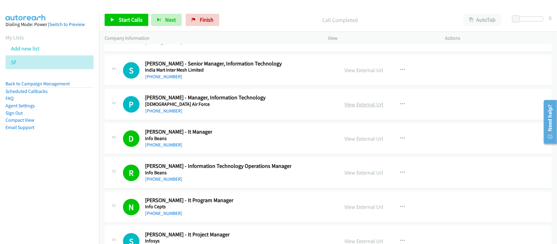
click at [375, 108] on link "View External Url" at bounding box center [364, 104] width 39 height 7
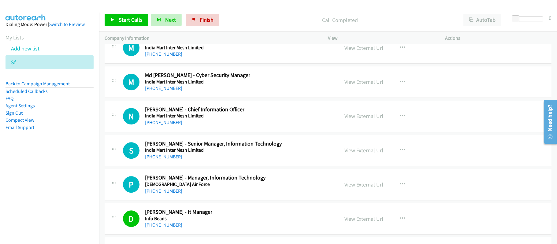
scroll to position [14495, 0]
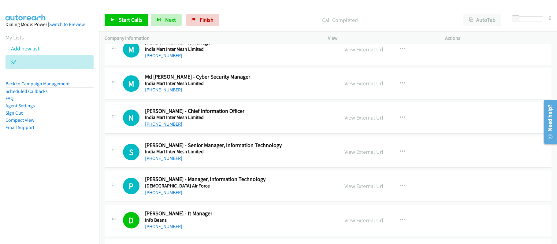
click at [172, 127] on link "+91 95919 88869" at bounding box center [163, 124] width 37 height 6
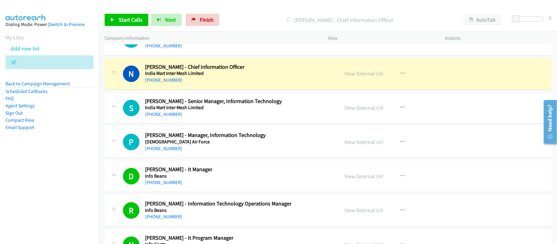
scroll to position [14536, 0]
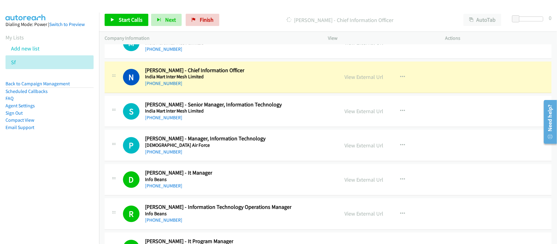
click at [246, 190] on div "D Callback Scheduled Dinesh Singh - It Manager Info Beans Asia/Calcutta +91 982…" at bounding box center [228, 179] width 211 height 20
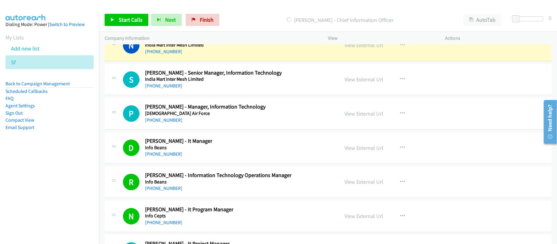
scroll to position [14618, 0]
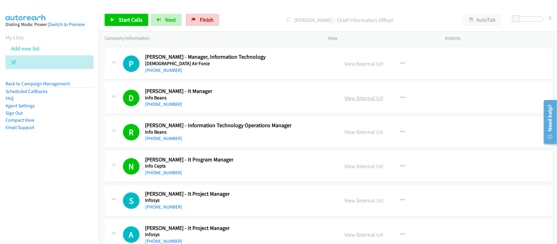
click at [367, 102] on link "View External Url" at bounding box center [364, 97] width 39 height 7
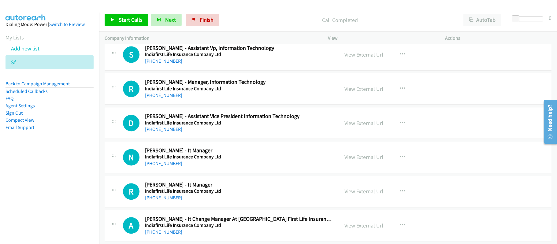
scroll to position [14210, 0]
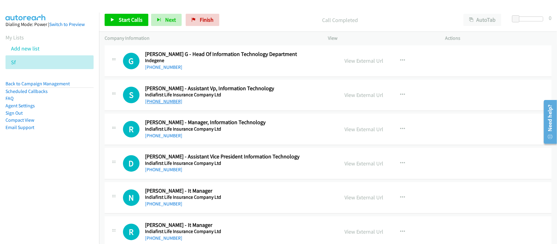
click at [163, 105] on link "+91 98672 00683" at bounding box center [163, 102] width 37 height 6
click at [172, 173] on link "+91 88288 40199" at bounding box center [163, 170] width 37 height 6
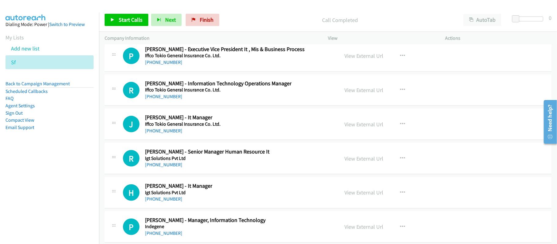
scroll to position [14006, 0]
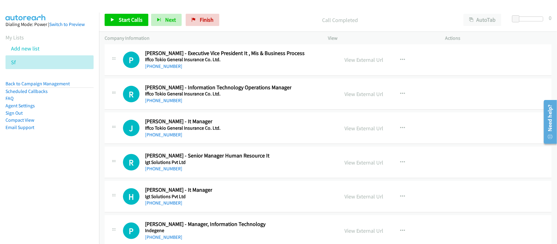
click at [230, 104] on div "+91 93901 27412" at bounding box center [218, 100] width 146 height 7
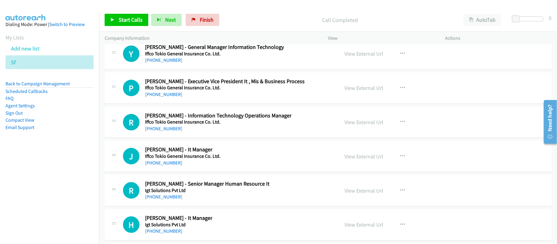
scroll to position [13965, 0]
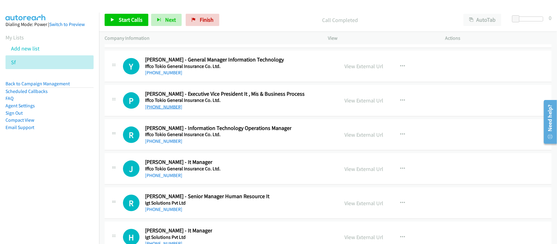
click at [161, 110] on link "+91 98718 96482" at bounding box center [163, 107] width 37 height 6
click at [161, 76] on link "+91 85270 74442" at bounding box center [163, 73] width 37 height 6
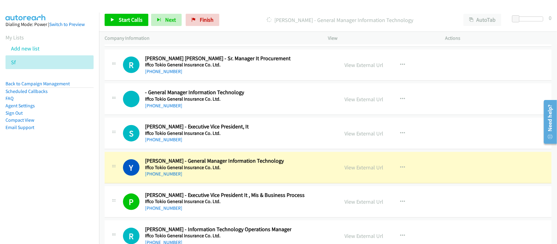
scroll to position [13843, 0]
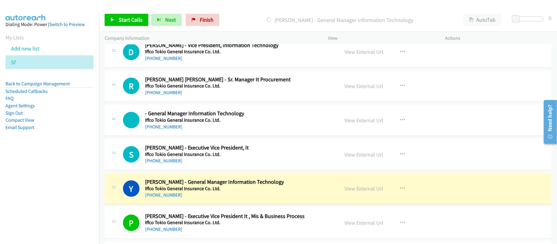
click at [245, 96] on div "R Callback Scheduled Rajendra Dave - Sr. Manager It Procurement Iffco Tokio Gen…" at bounding box center [228, 86] width 211 height 20
click at [361, 158] on link "View External Url" at bounding box center [364, 154] width 39 height 7
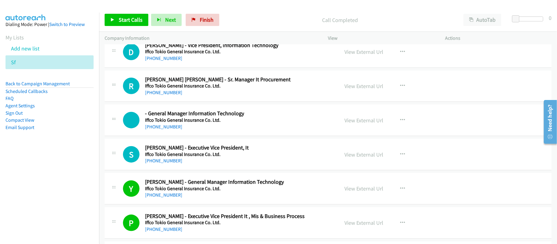
drag, startPoint x: 164, startPoint y: 98, endPoint x: 258, endPoint y: 110, distance: 94.6
click at [164, 61] on link "+91 99583 66112" at bounding box center [163, 58] width 37 height 6
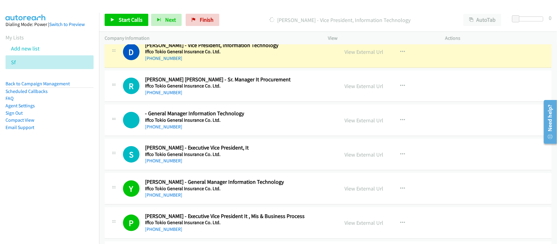
scroll to position [13802, 0]
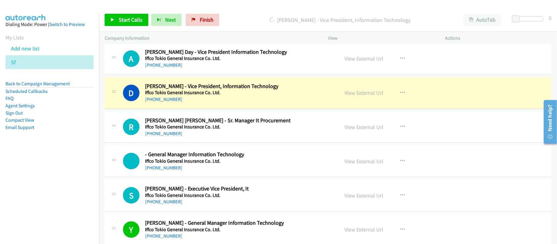
click at [255, 109] on div "D Callback Scheduled Durgesh Pathak - Vice President, Information Technology If…" at bounding box center [328, 92] width 447 height 31
click at [371, 97] on div "View External Url" at bounding box center [364, 93] width 39 height 8
click at [371, 96] on link "View External Url" at bounding box center [364, 92] width 39 height 7
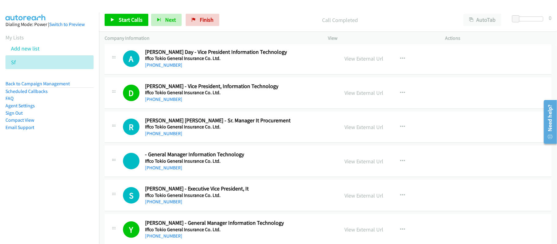
drag, startPoint x: 225, startPoint y: 140, endPoint x: 213, endPoint y: 143, distance: 11.9
click at [225, 103] on div "+91 99583 66112" at bounding box center [211, 99] width 133 height 7
click at [173, 102] on link "+91 99583 66112" at bounding box center [163, 99] width 37 height 6
click at [158, 68] on link "+91 98108 14475" at bounding box center [163, 65] width 37 height 6
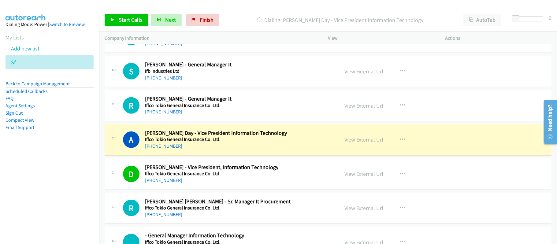
scroll to position [13721, 0]
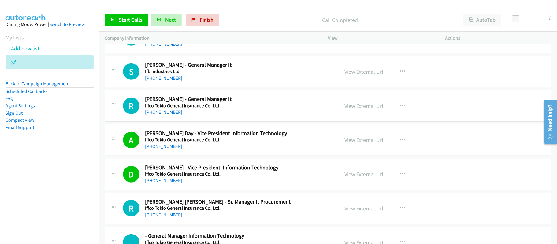
drag, startPoint x: 169, startPoint y: 153, endPoint x: 188, endPoint y: 152, distance: 18.4
click at [169, 115] on link "+91 80 2263 7300" at bounding box center [163, 112] width 37 height 6
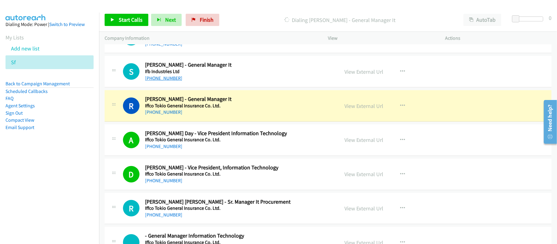
click at [169, 81] on link "+91 93734 01002" at bounding box center [163, 78] width 37 height 6
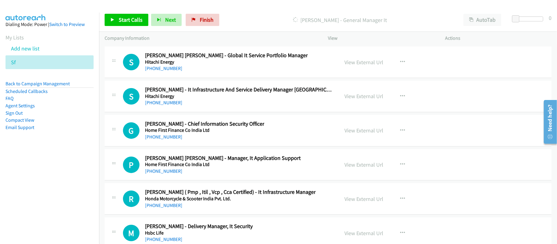
scroll to position [13435, 0]
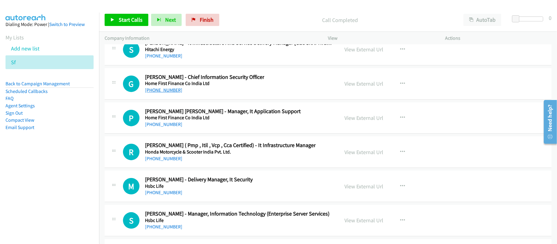
click at [164, 93] on link "+91 80807 34365" at bounding box center [163, 90] width 37 height 6
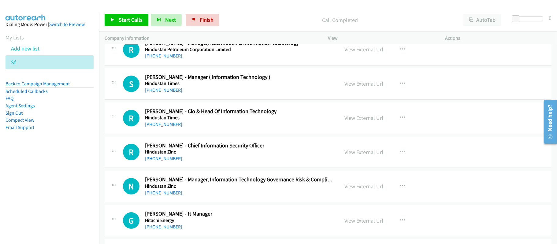
scroll to position [13068, 0]
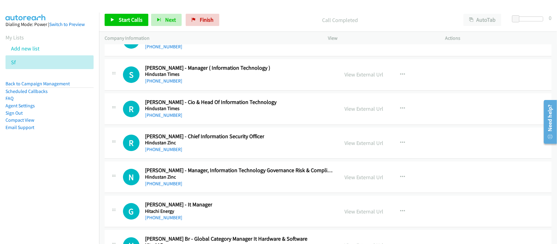
click at [246, 125] on div "R Callback Scheduled Rajiv Kumar Mishra - Cio & Head Of Information Technology …" at bounding box center [328, 108] width 447 height 31
click at [169, 118] on link "+91 98106 07416" at bounding box center [163, 115] width 37 height 6
drag, startPoint x: 157, startPoint y: 187, endPoint x: 205, endPoint y: 192, distance: 48.6
click at [157, 152] on link "+91 98298 75678" at bounding box center [163, 149] width 37 height 6
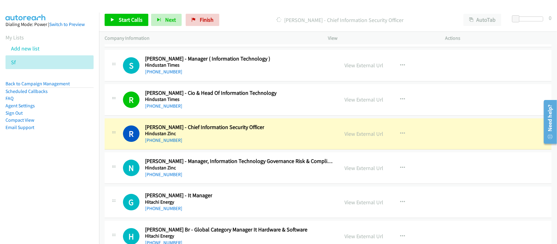
scroll to position [13150, 0]
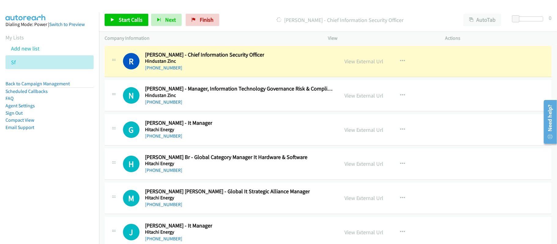
drag, startPoint x: 234, startPoint y: 106, endPoint x: 278, endPoint y: 106, distance: 44.0
click at [234, 72] on div "+91 98298 75678" at bounding box center [204, 67] width 119 height 7
click at [352, 65] on link "View External Url" at bounding box center [364, 61] width 39 height 7
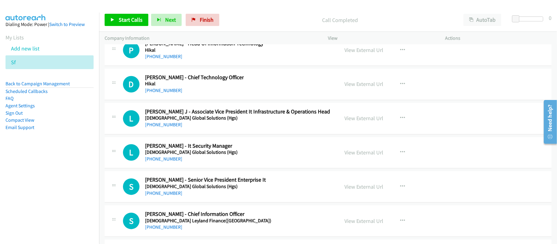
scroll to position [12497, 0]
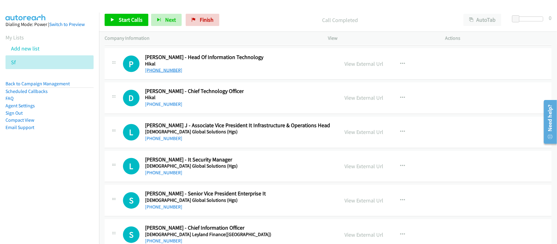
click at [174, 73] on link "+91 92143 37261" at bounding box center [163, 70] width 37 height 6
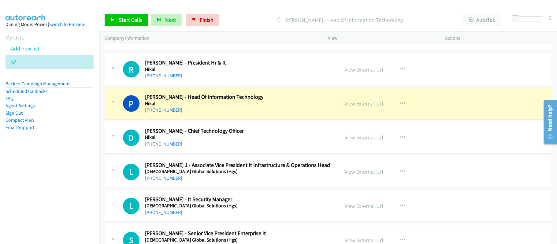
scroll to position [12416, 0]
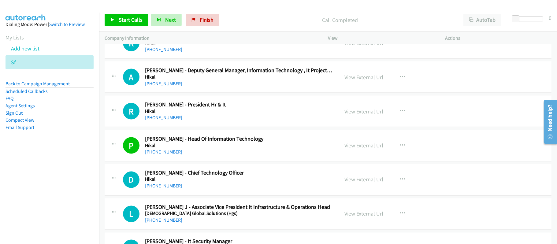
click at [241, 121] on div "R Callback Scheduled Ratish Jha - President Hr & It Hikal Asia/Calcutta +91 961…" at bounding box center [228, 111] width 211 height 20
click at [169, 52] on link "+91 98926 10079" at bounding box center [163, 49] width 37 height 6
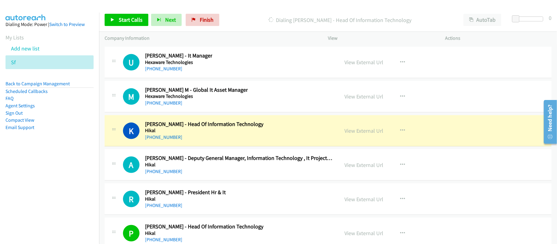
scroll to position [12375, 0]
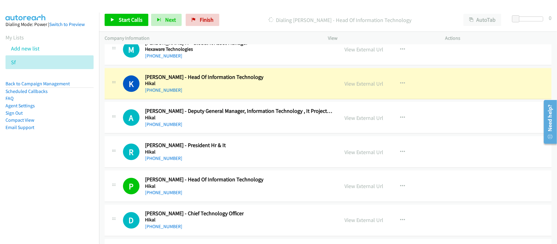
click at [256, 94] on div "+91 98926 10079" at bounding box center [204, 90] width 118 height 7
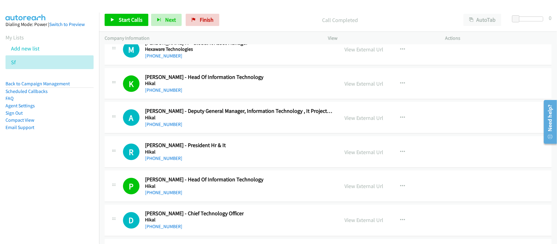
click at [243, 100] on div "K Callback Scheduled Ketan Karkhanis - Head Of Information Technology Hikal Asi…" at bounding box center [328, 83] width 447 height 31
click at [161, 93] on link "+91 98926 10079" at bounding box center [163, 90] width 37 height 6
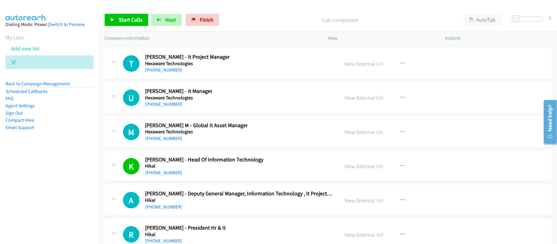
scroll to position [12294, 0]
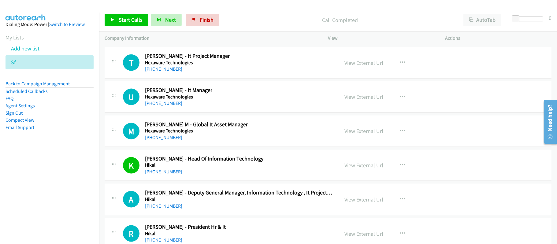
click at [164, 39] on div "+91 96000 43994" at bounding box center [194, 34] width 99 height 7
click at [163, 38] on link "+91 96000 43994" at bounding box center [163, 35] width 37 height 6
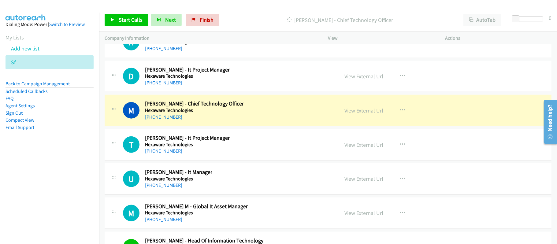
scroll to position [12212, 0]
click at [229, 120] on div "+91 96000 43994" at bounding box center [194, 116] width 99 height 7
click at [373, 114] on link "View External Url" at bounding box center [364, 110] width 39 height 7
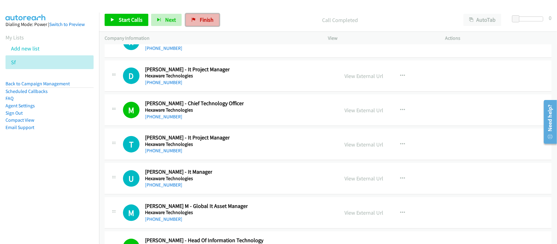
click at [196, 20] on link "Finish" at bounding box center [203, 20] width 34 height 12
